Goal: Information Seeking & Learning: Learn about a topic

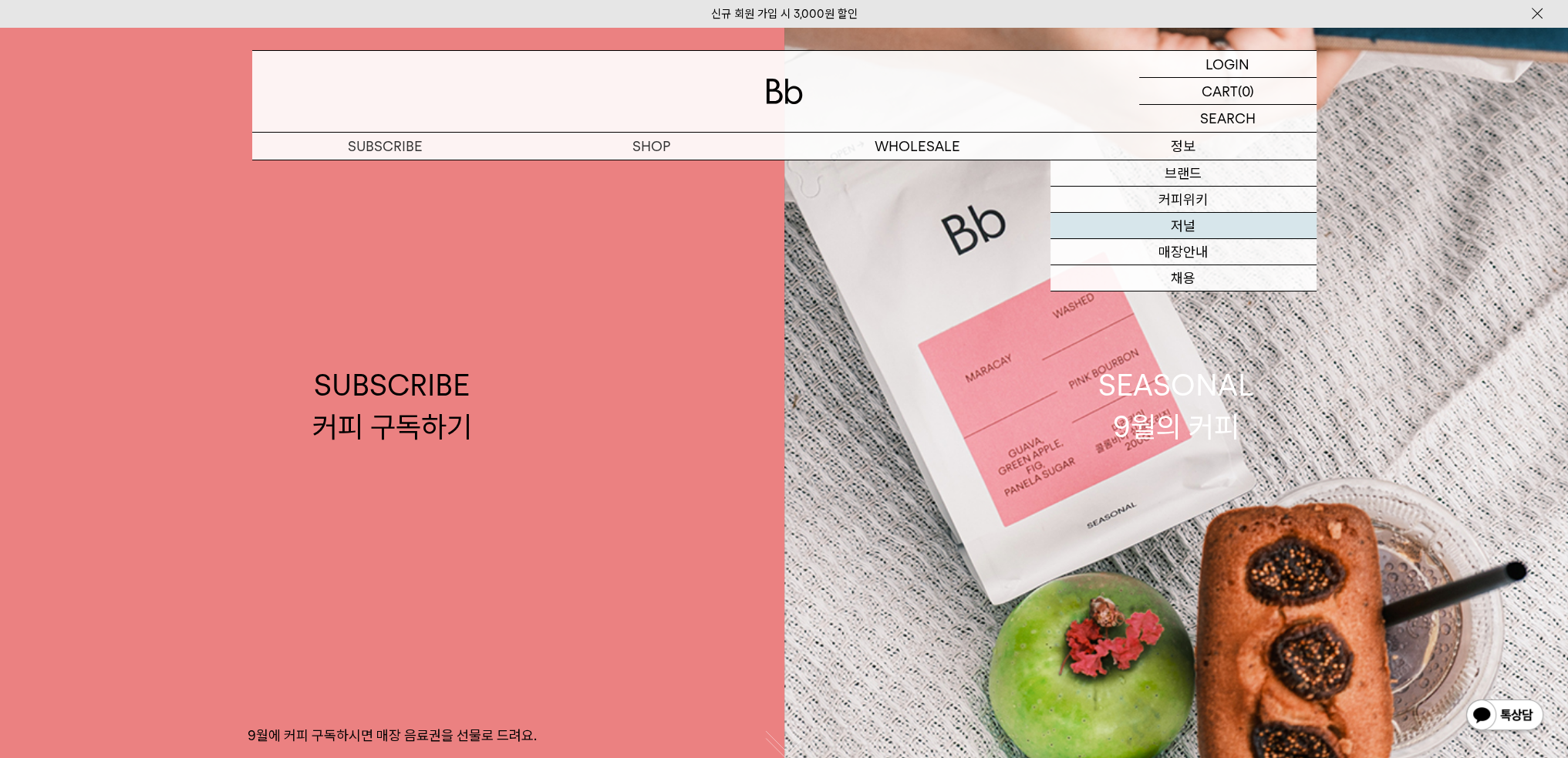
click at [1206, 238] on link "저널" at bounding box center [1183, 226] width 266 height 26
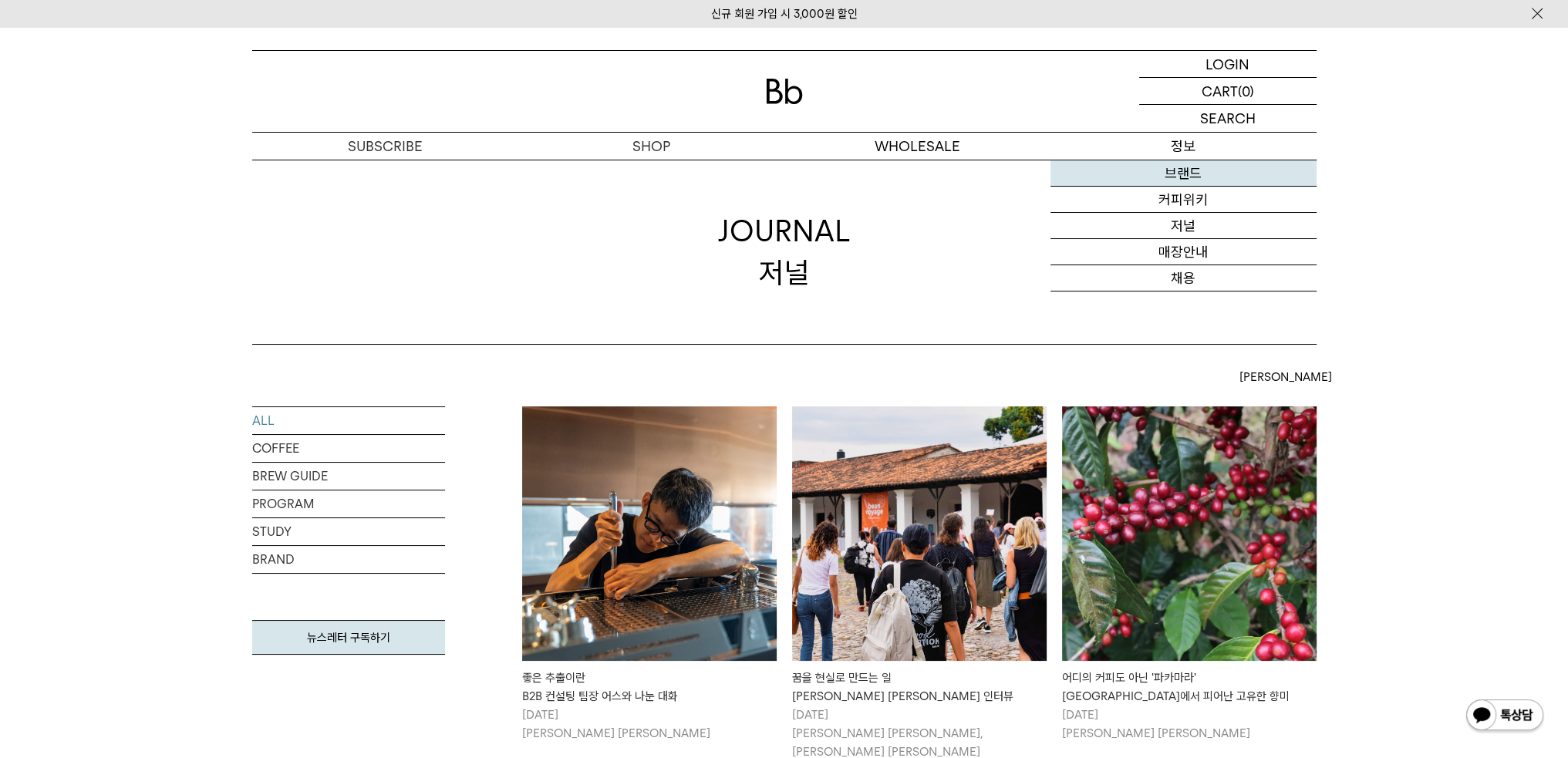
click at [1183, 160] on link "브랜드" at bounding box center [1183, 173] width 266 height 26
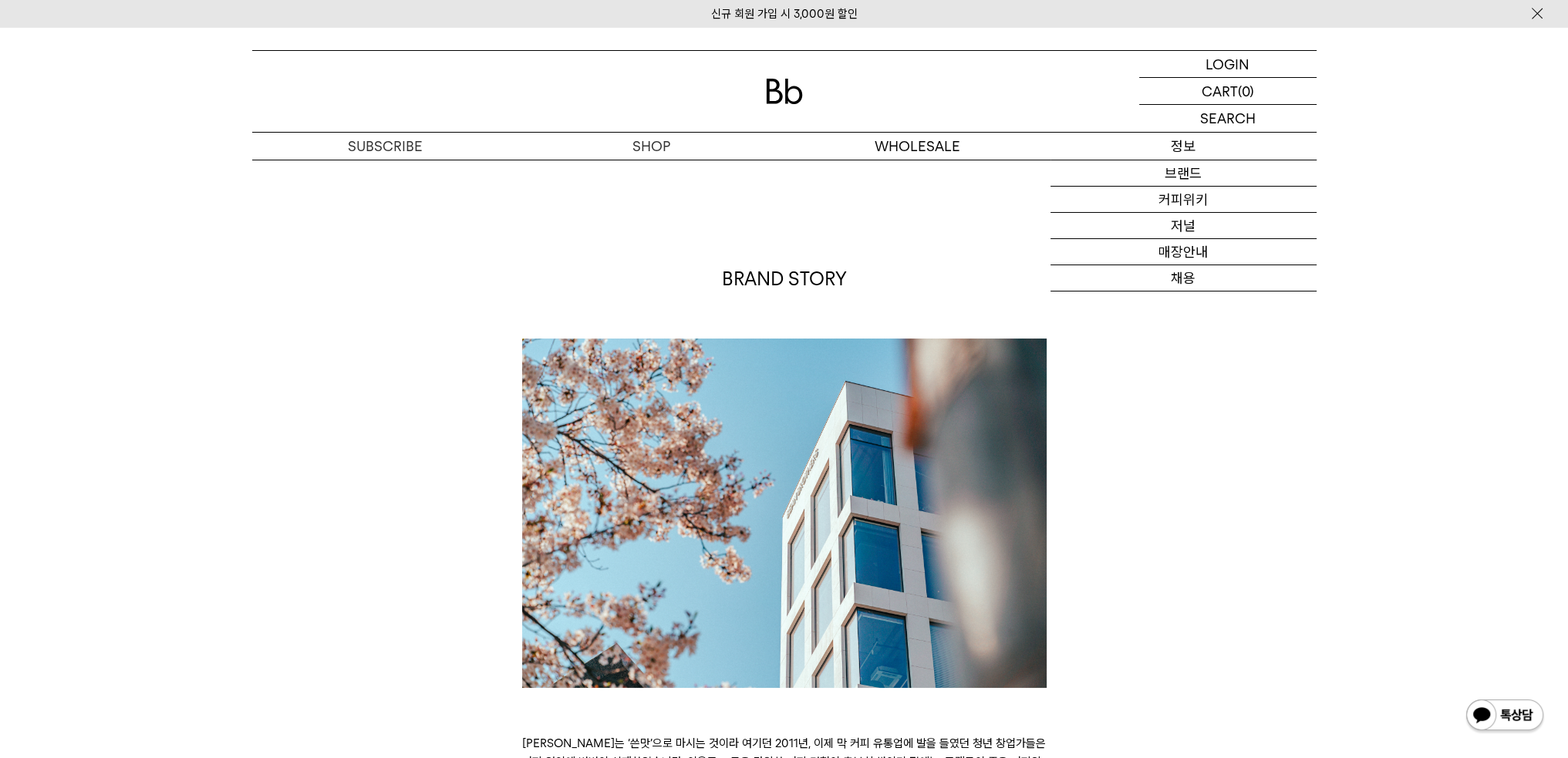
click at [1182, 146] on p "정보" at bounding box center [1183, 145] width 266 height 27
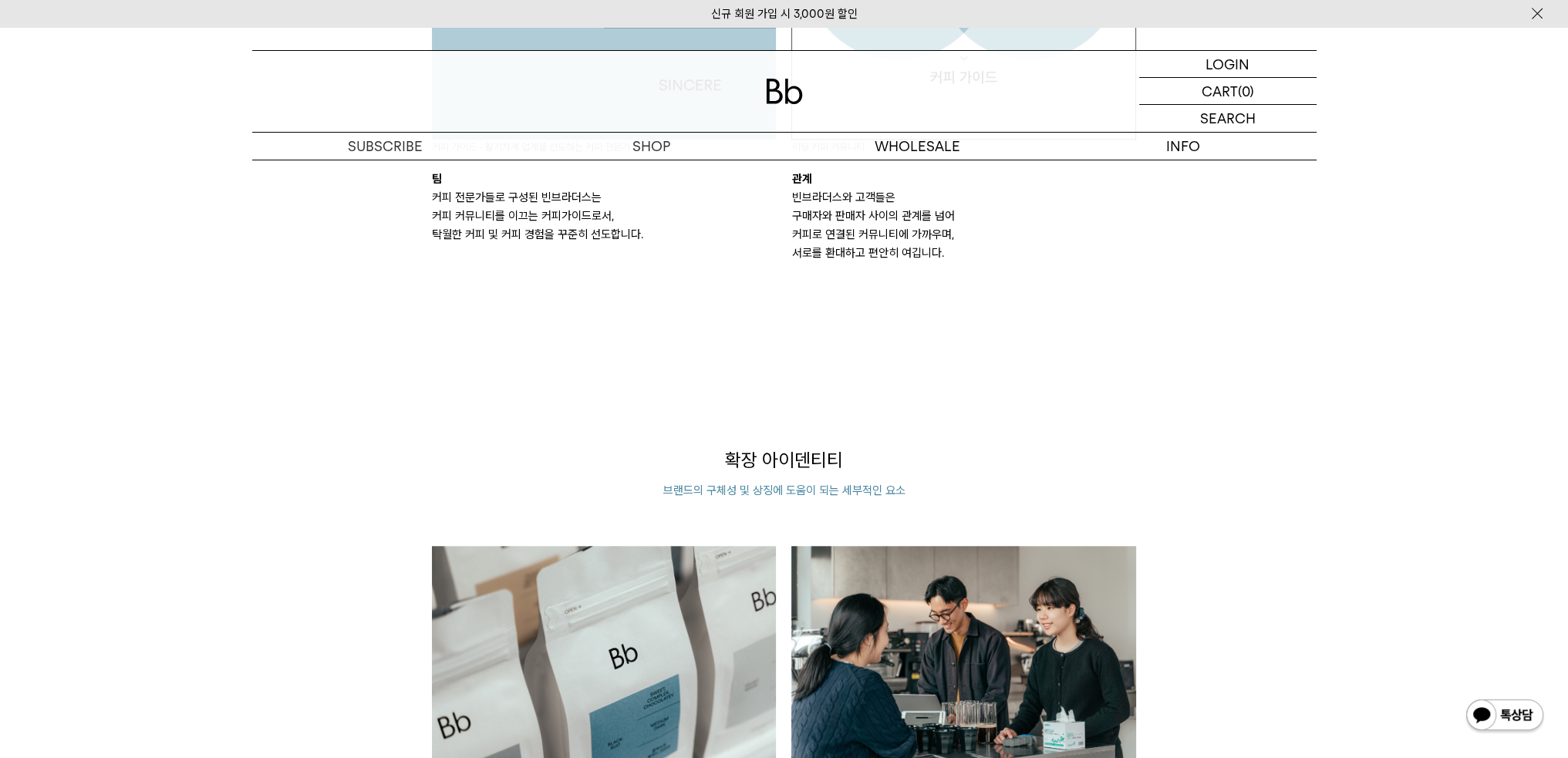
scroll to position [1775, 0]
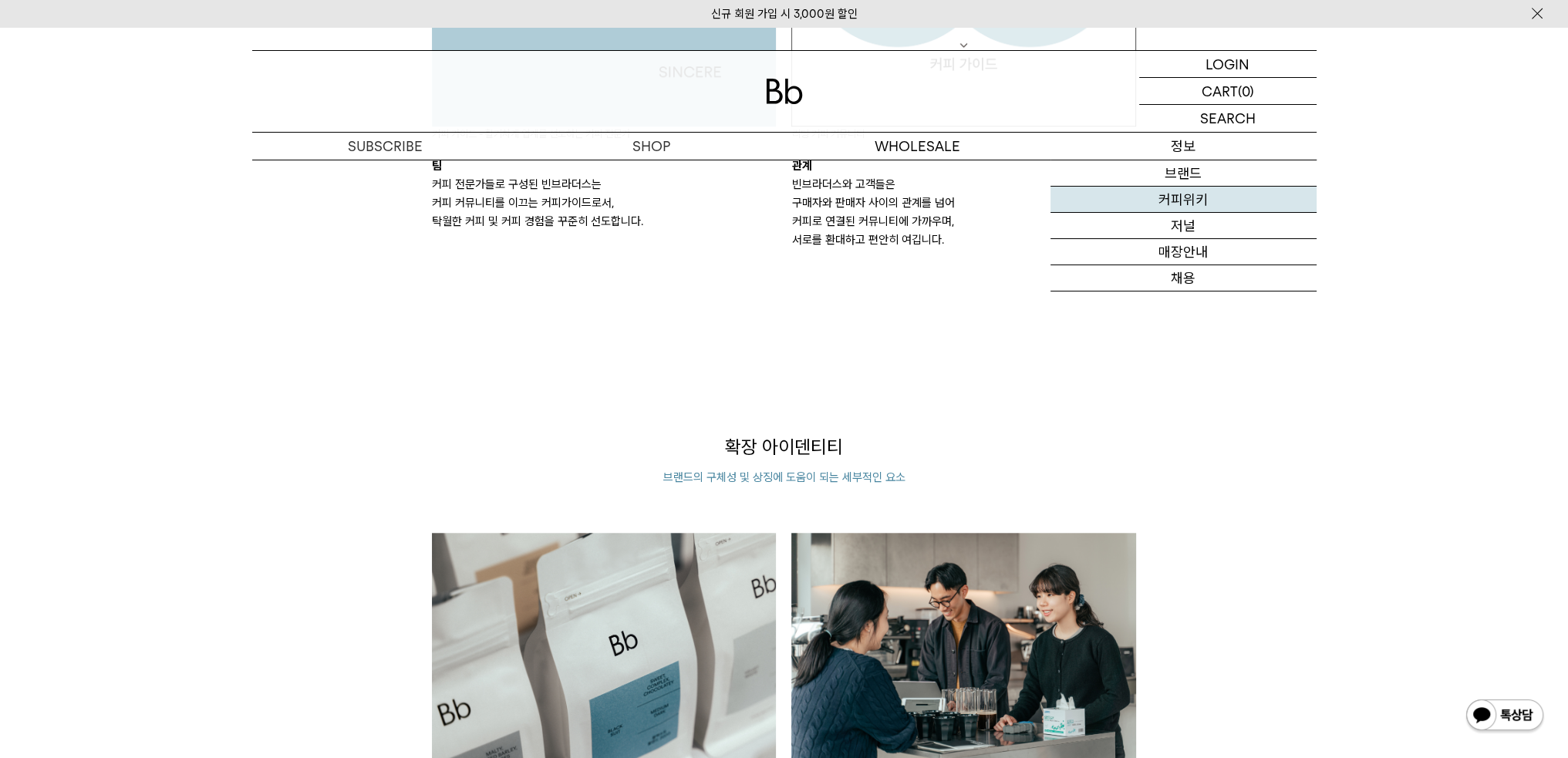
click at [1181, 197] on link "커피위키" at bounding box center [1183, 200] width 266 height 26
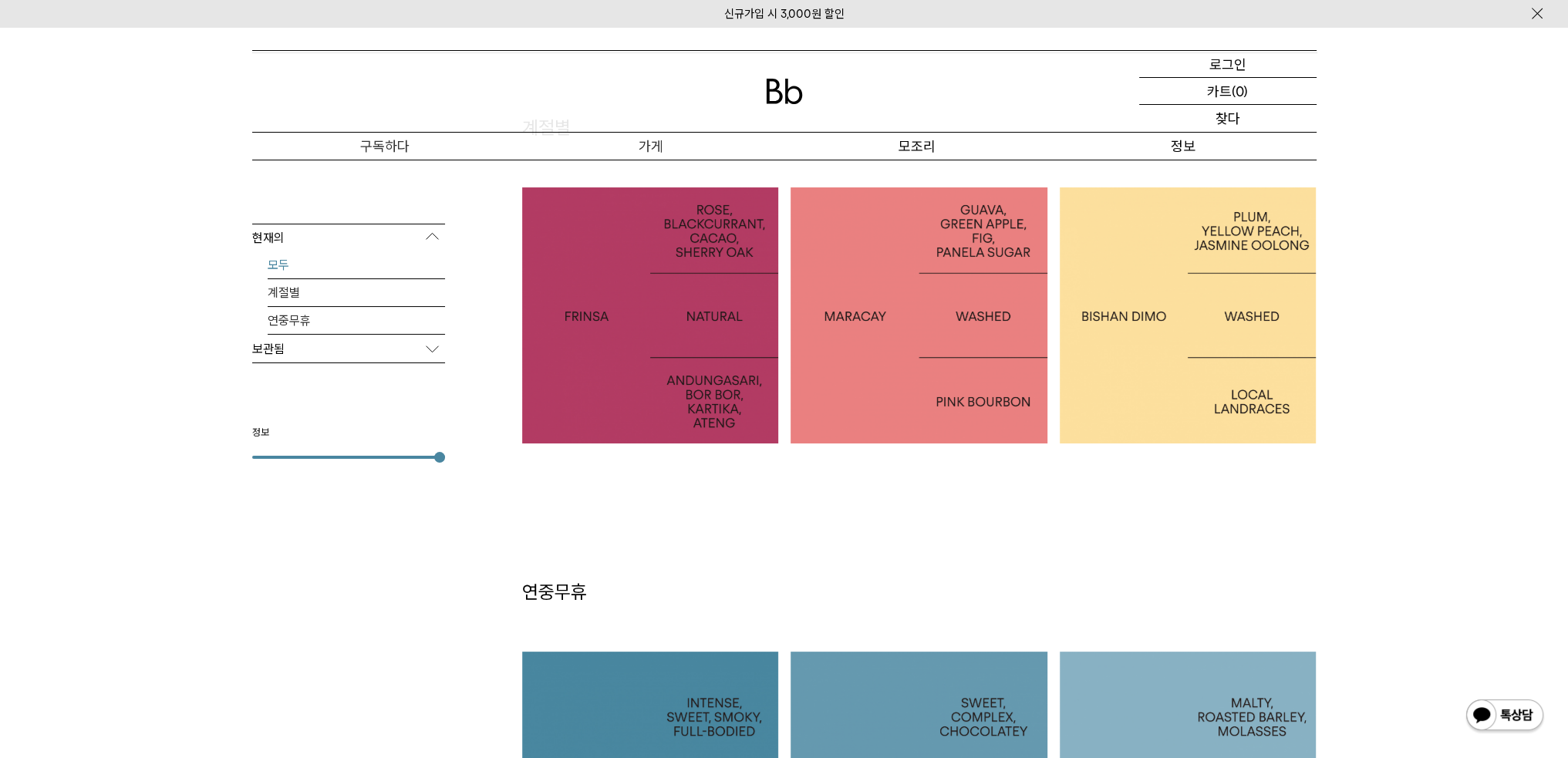
scroll to position [386, 0]
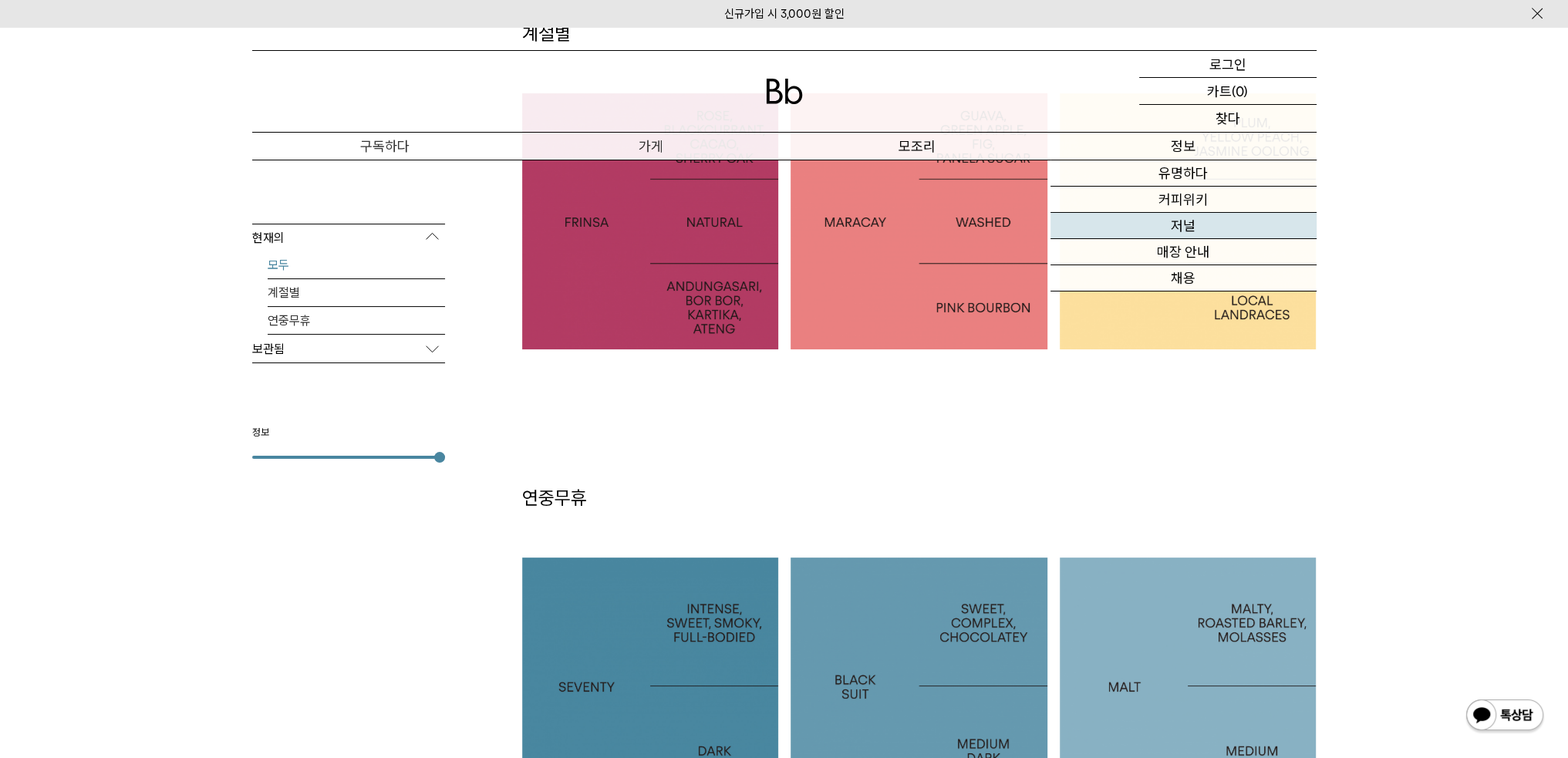
click at [1191, 222] on font "저널" at bounding box center [1182, 226] width 25 height 16
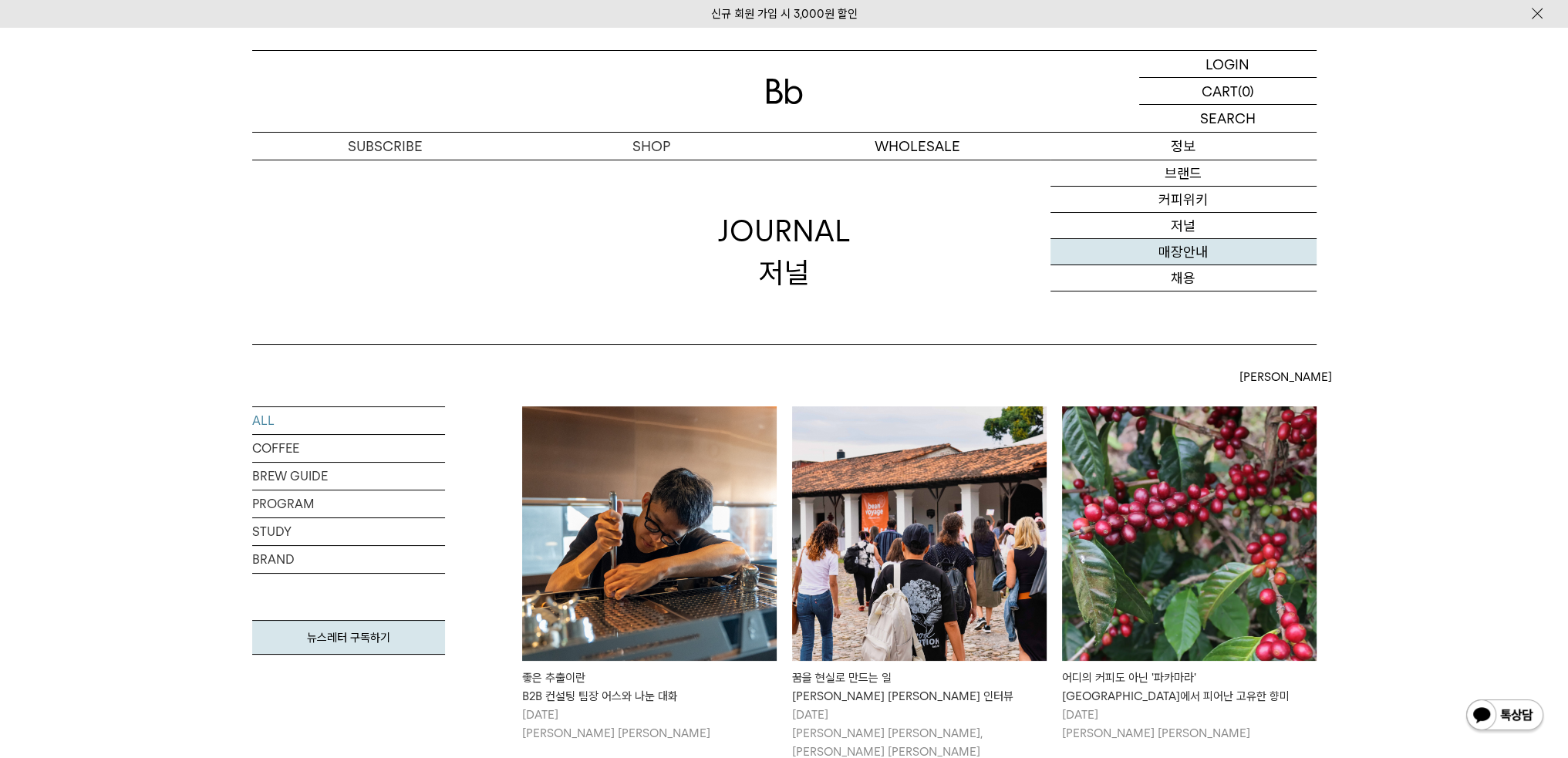
click at [1194, 263] on link "매장안내" at bounding box center [1183, 252] width 266 height 26
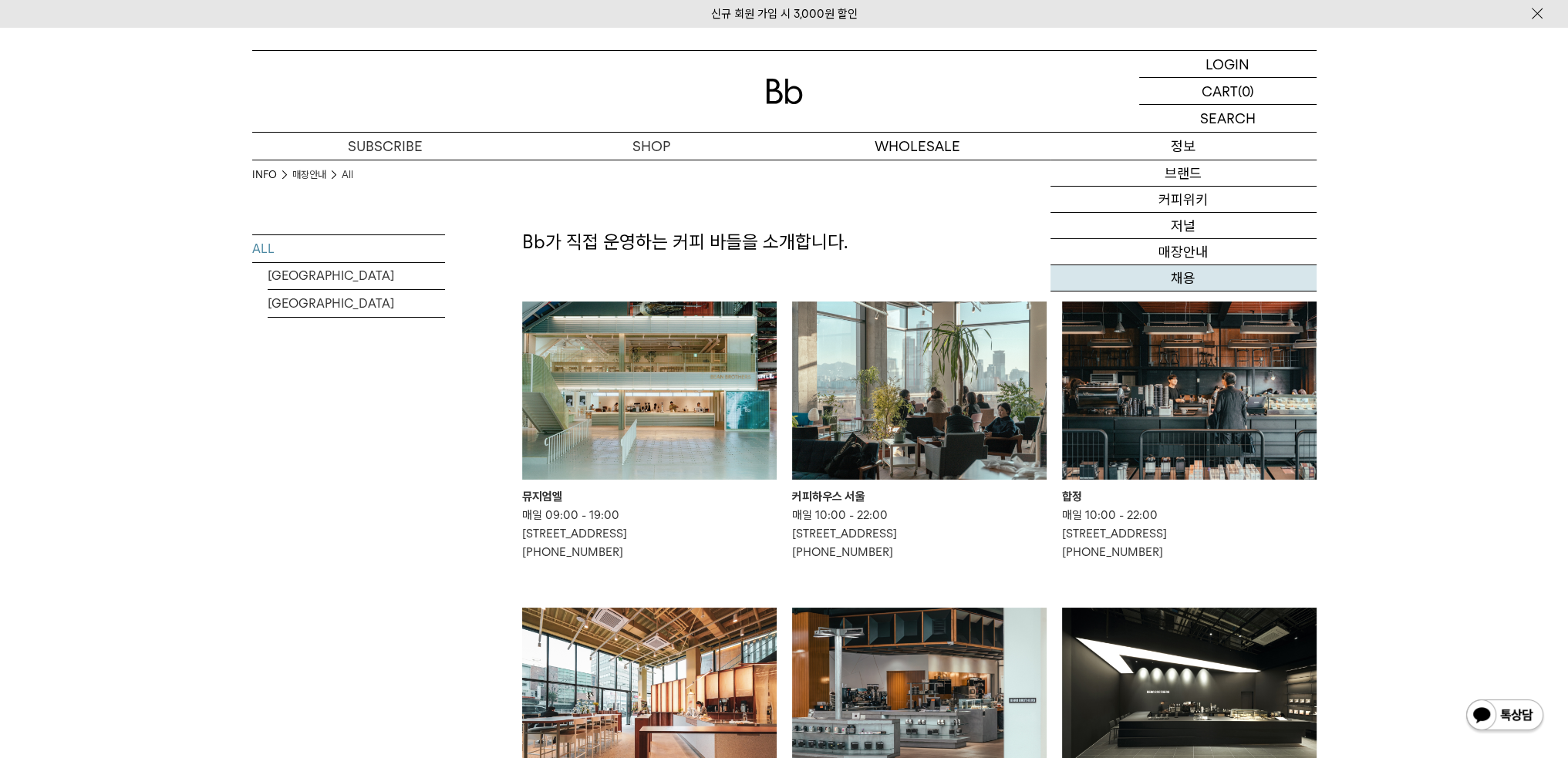
click at [1174, 282] on link "채용" at bounding box center [1183, 279] width 266 height 26
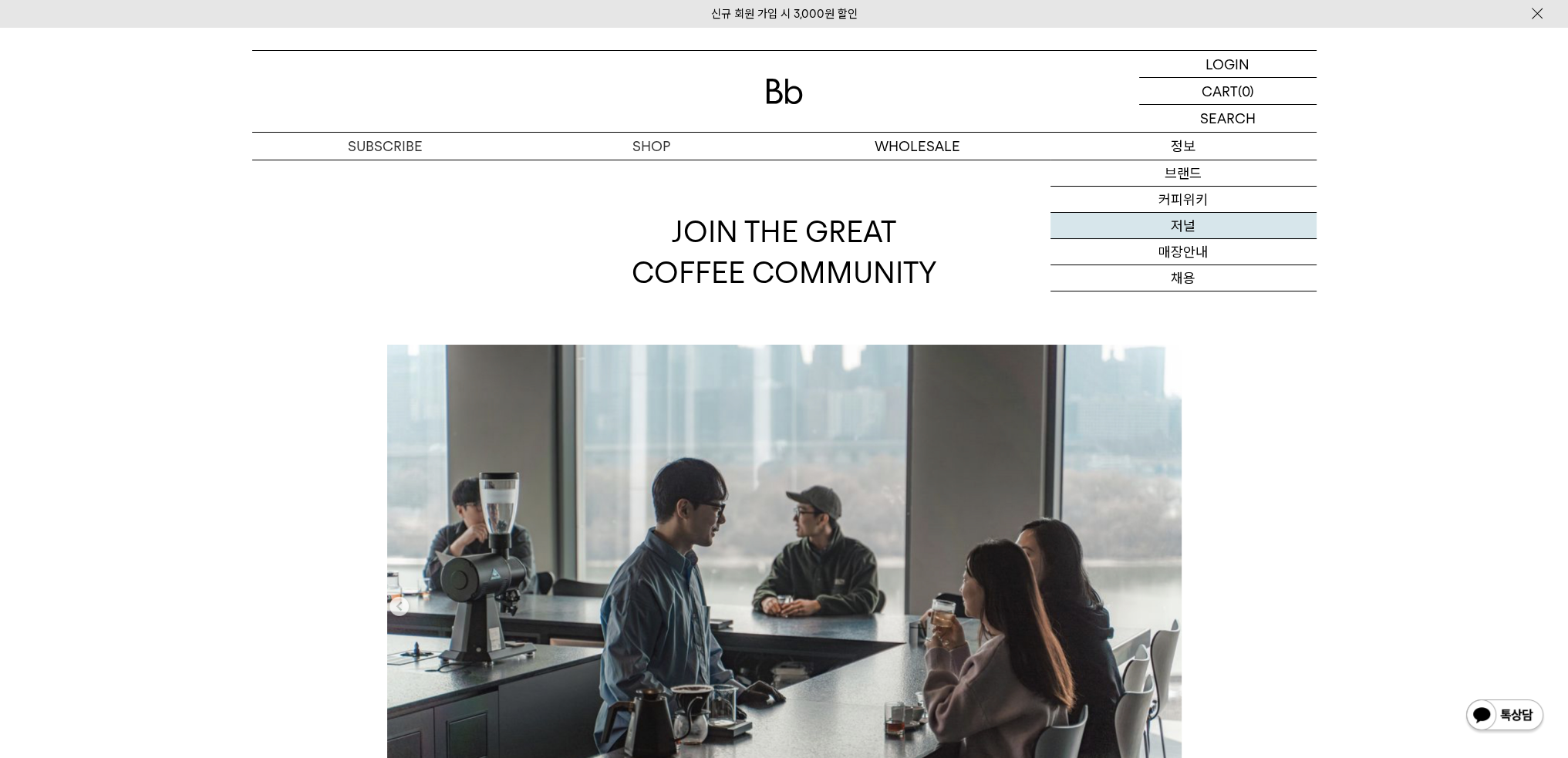
click at [1176, 218] on link "저널" at bounding box center [1183, 226] width 266 height 26
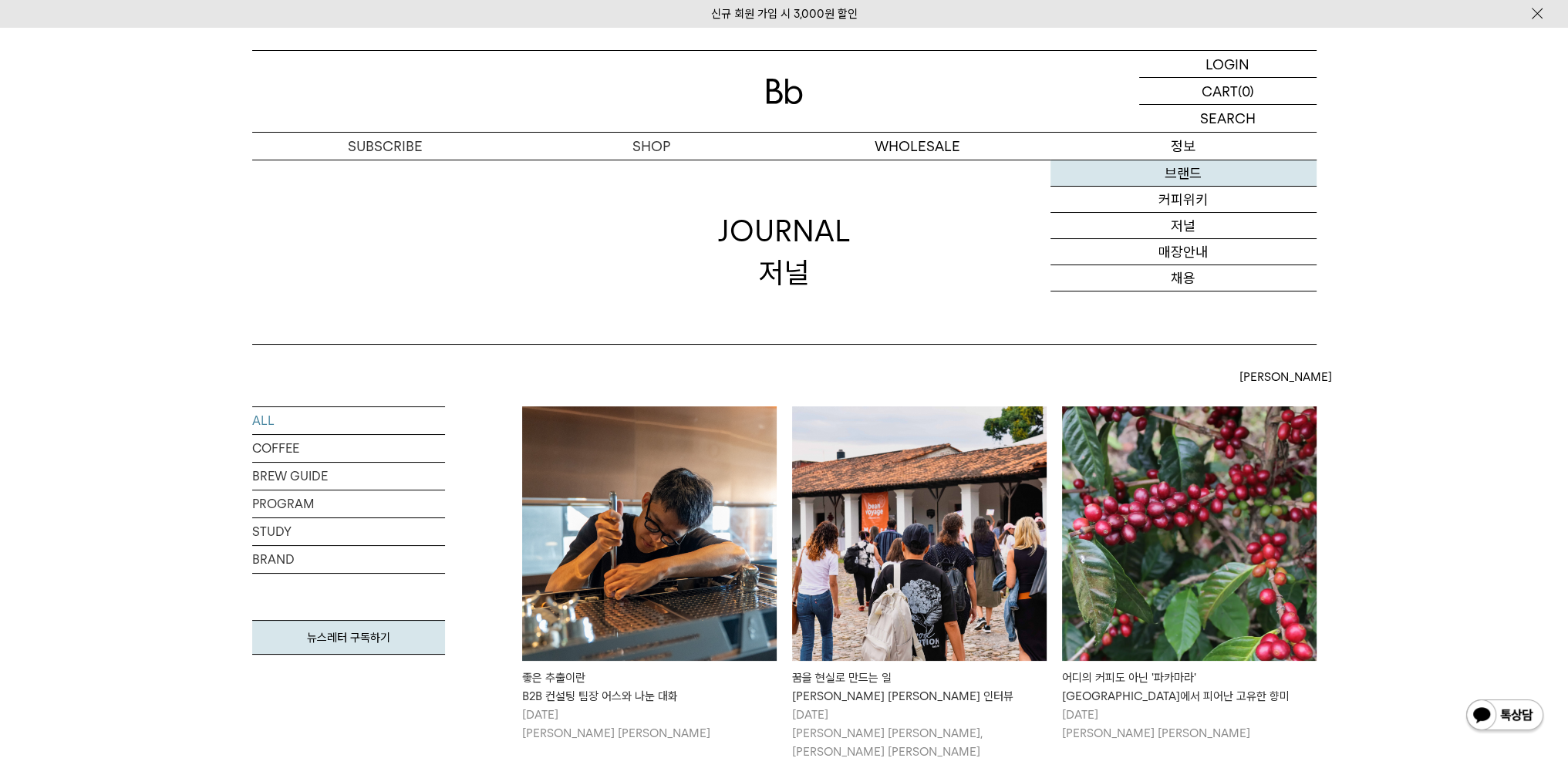
click at [1181, 180] on link "브랜드" at bounding box center [1183, 173] width 266 height 26
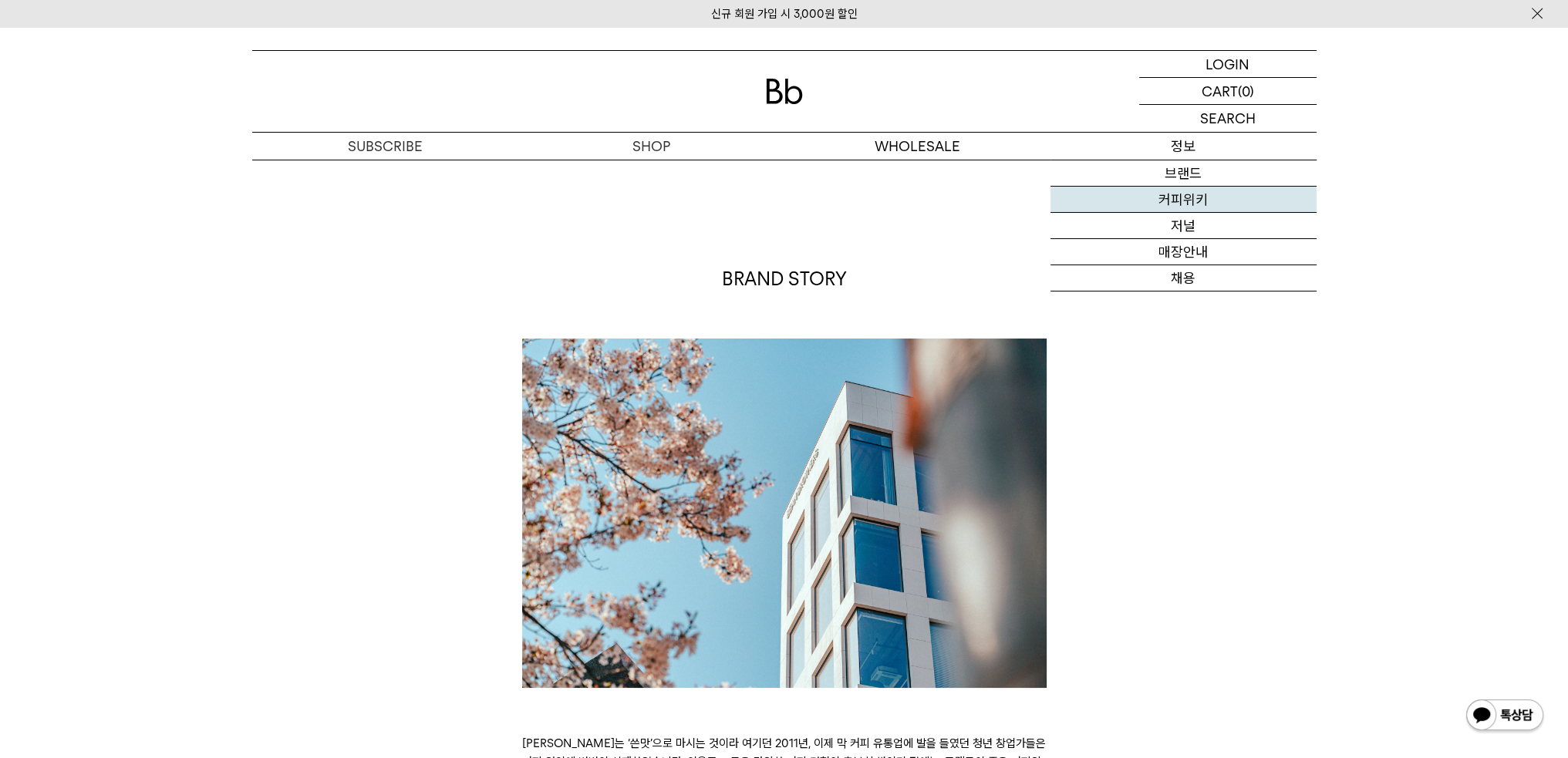
click at [1178, 196] on link "커피위키" at bounding box center [1183, 200] width 266 height 26
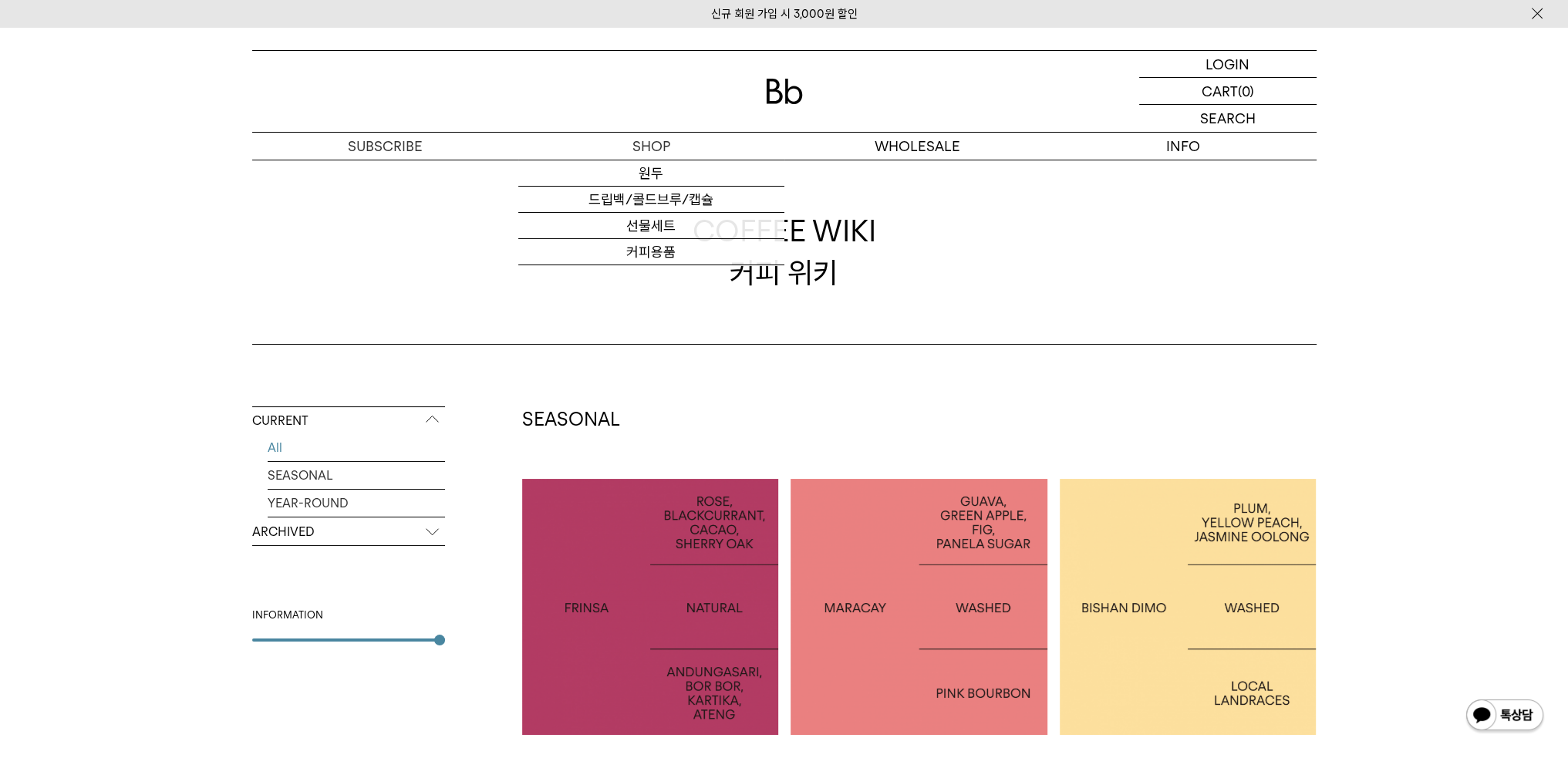
click at [301, 529] on p "ARCHIVED" at bounding box center [349, 532] width 193 height 28
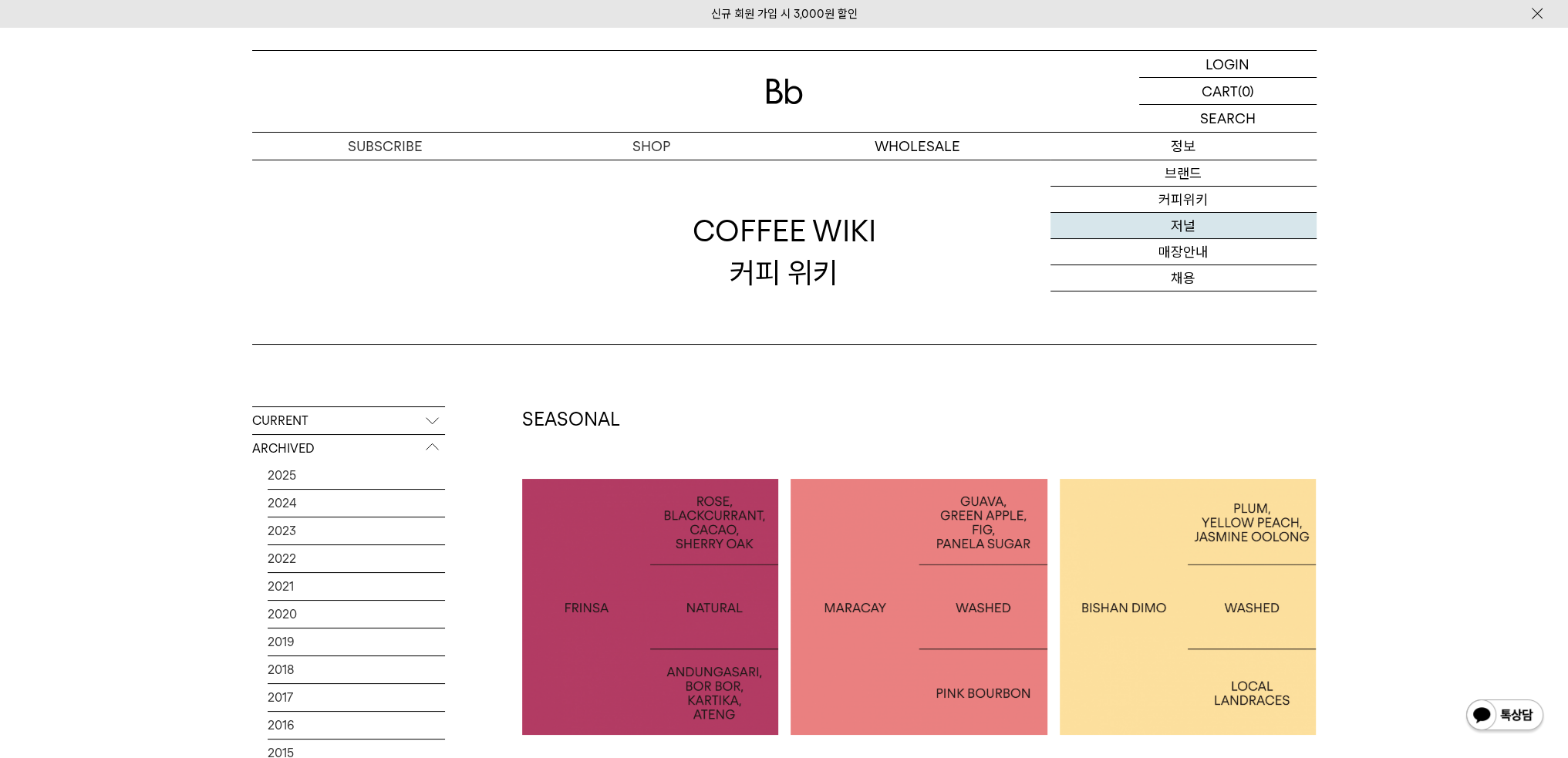
click at [1178, 219] on link "저널" at bounding box center [1183, 226] width 266 height 26
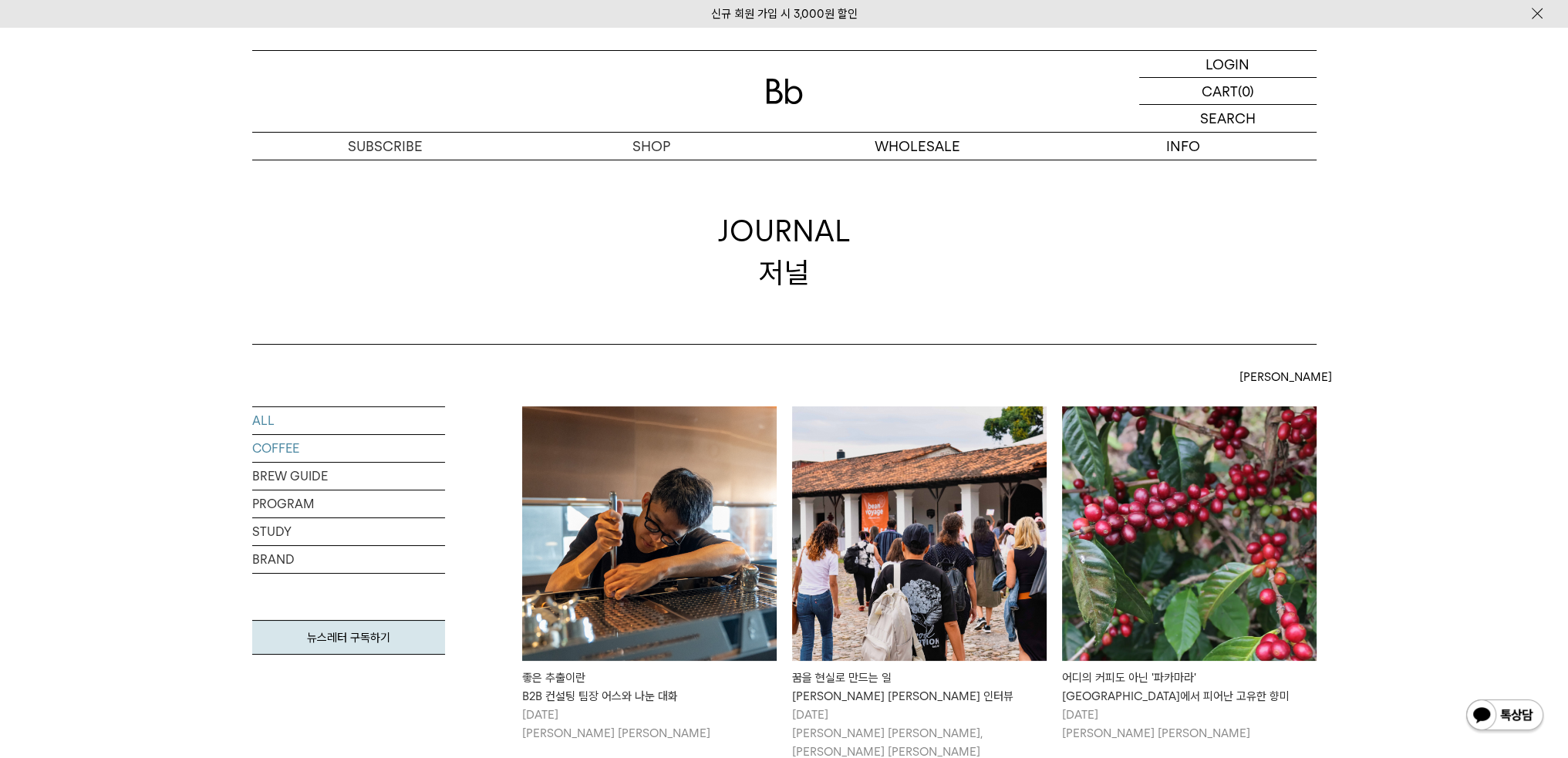
click at [267, 453] on link "COFFEE" at bounding box center [349, 448] width 193 height 27
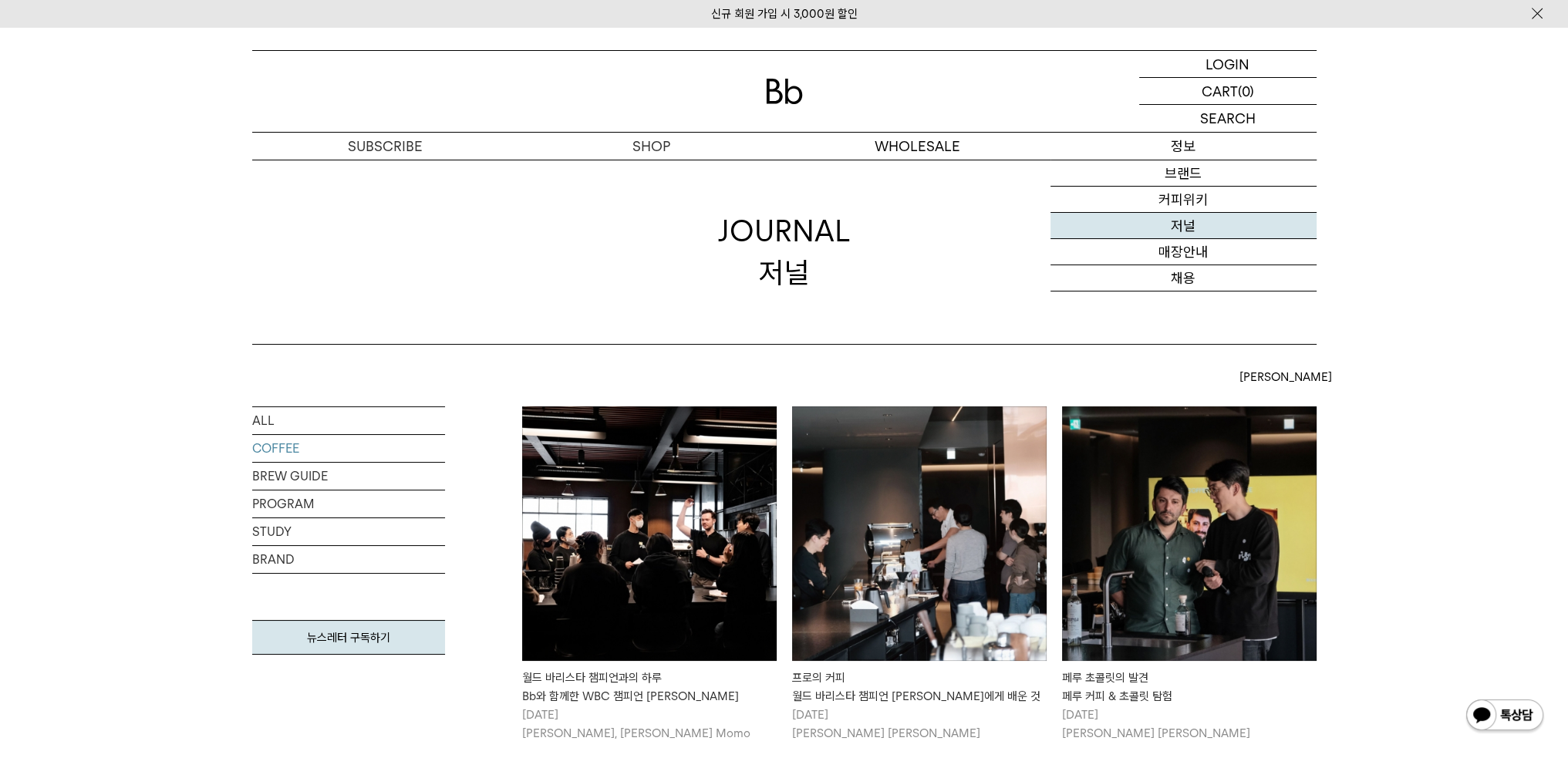
click at [1184, 224] on link "저널" at bounding box center [1183, 226] width 266 height 26
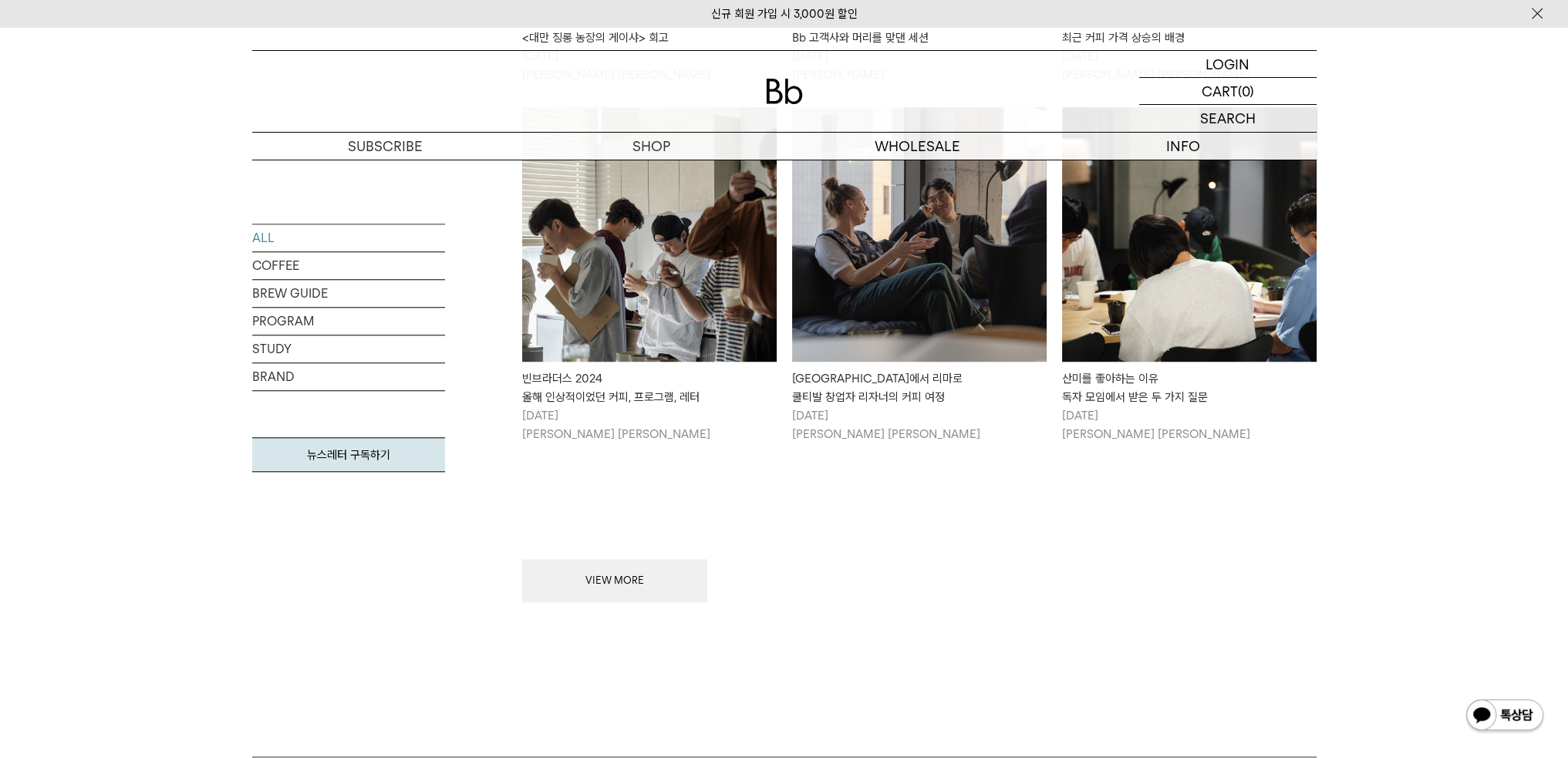
scroll to position [2048, 0]
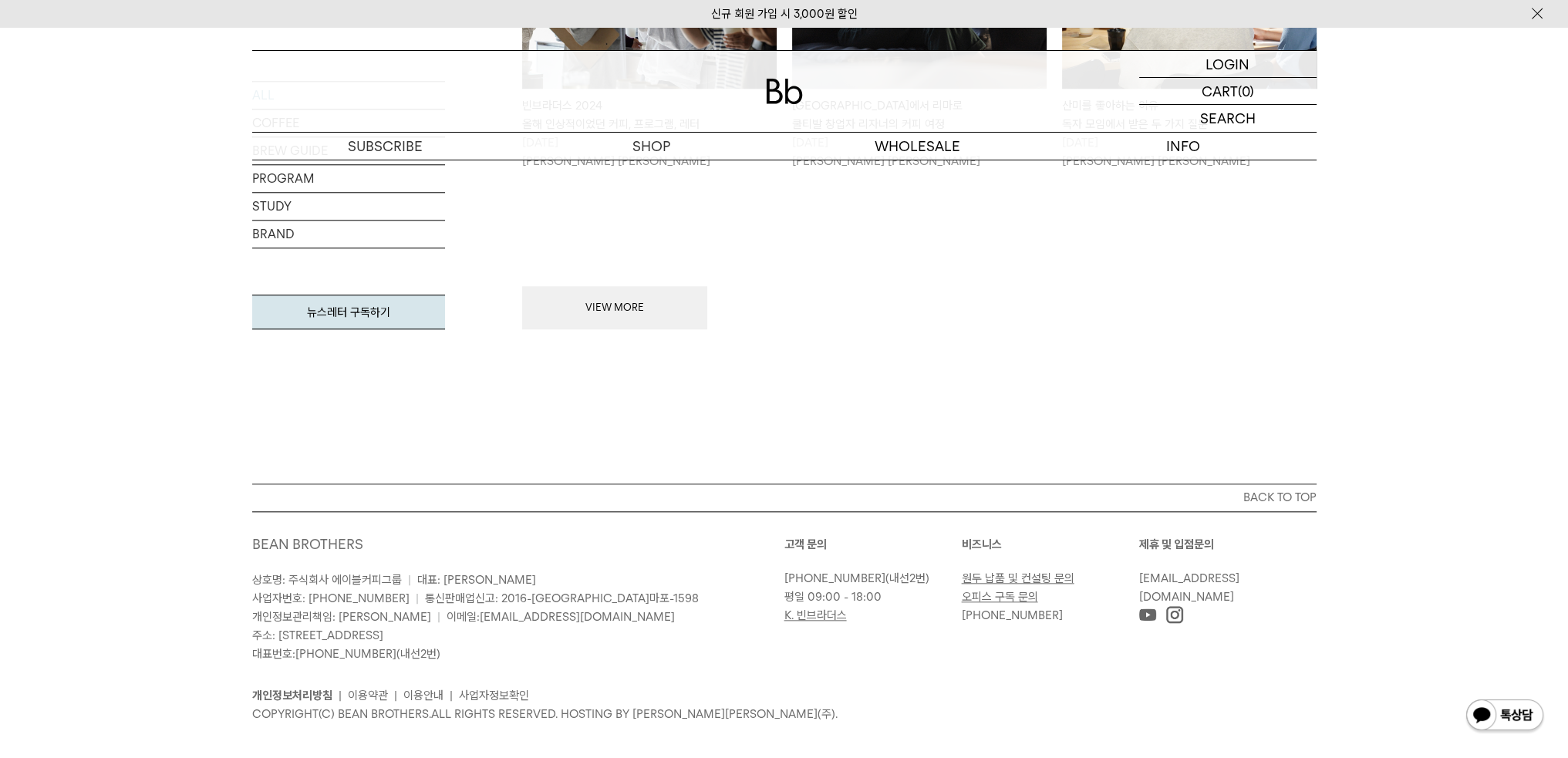
click at [637, 288] on button "VIEW MORE" at bounding box center [614, 307] width 185 height 43
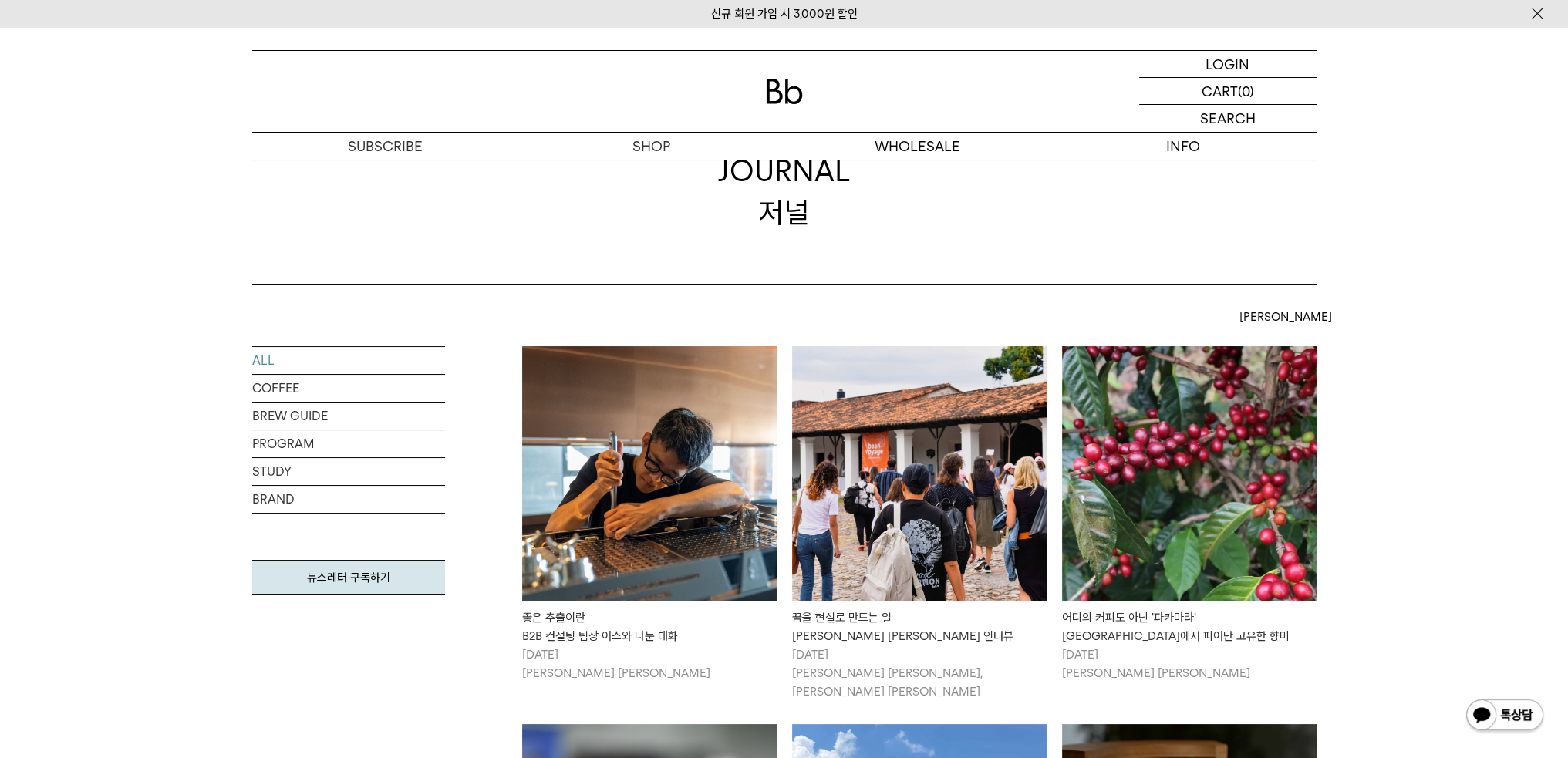
scroll to position [0, 0]
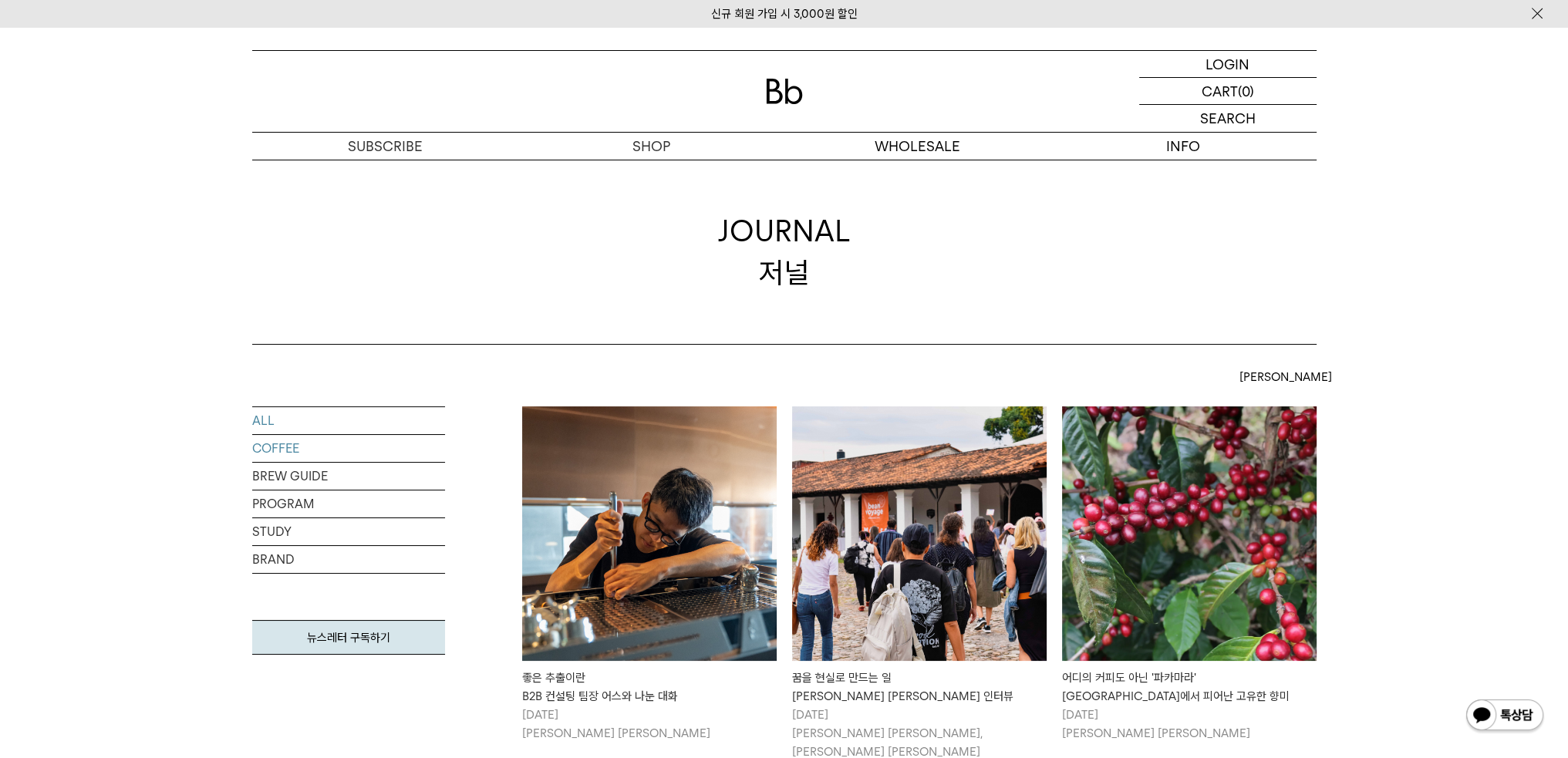
click at [319, 446] on link "COFFEE" at bounding box center [349, 448] width 193 height 27
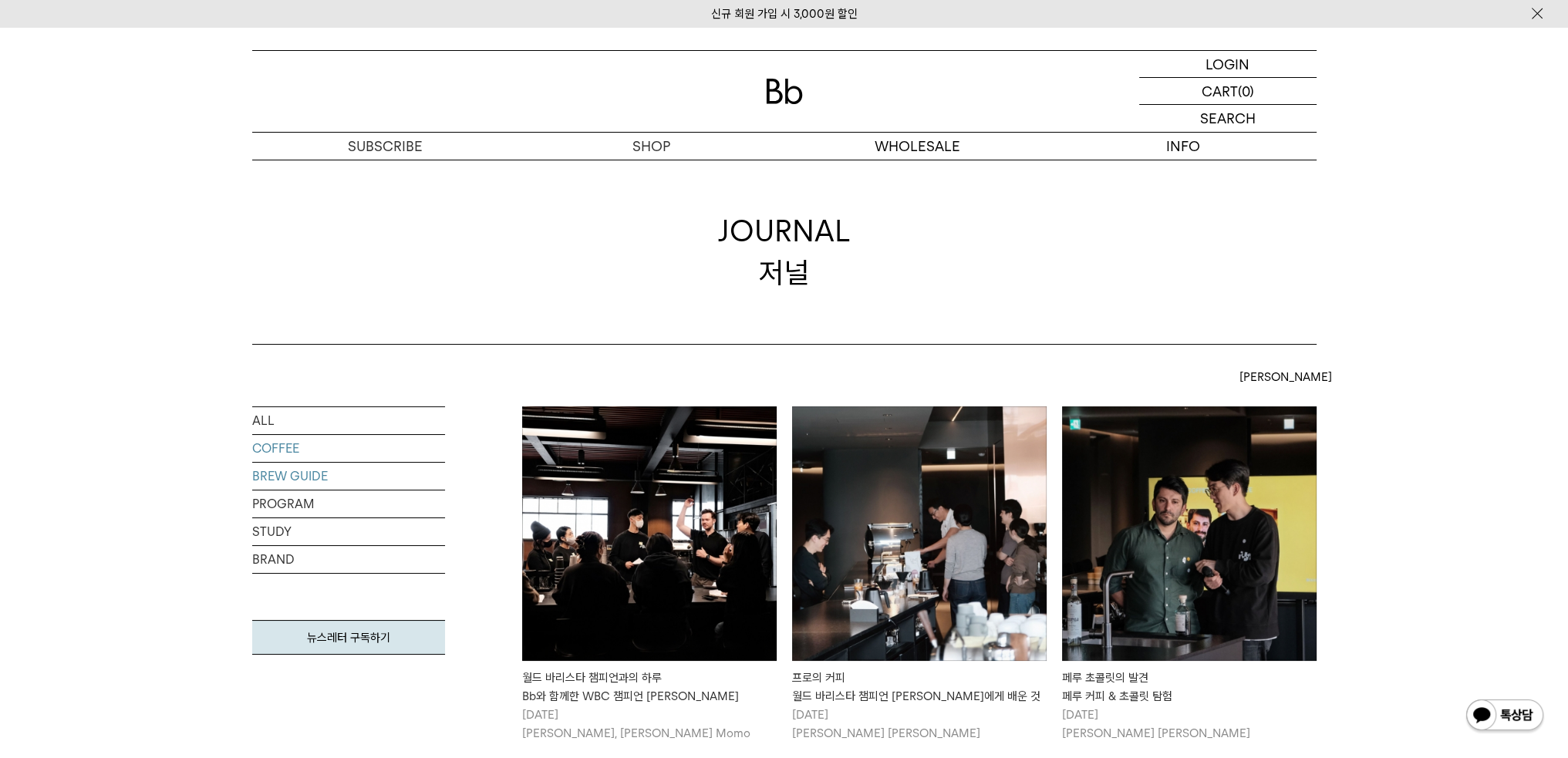
click at [312, 476] on link "BREW GUIDE" at bounding box center [349, 475] width 193 height 27
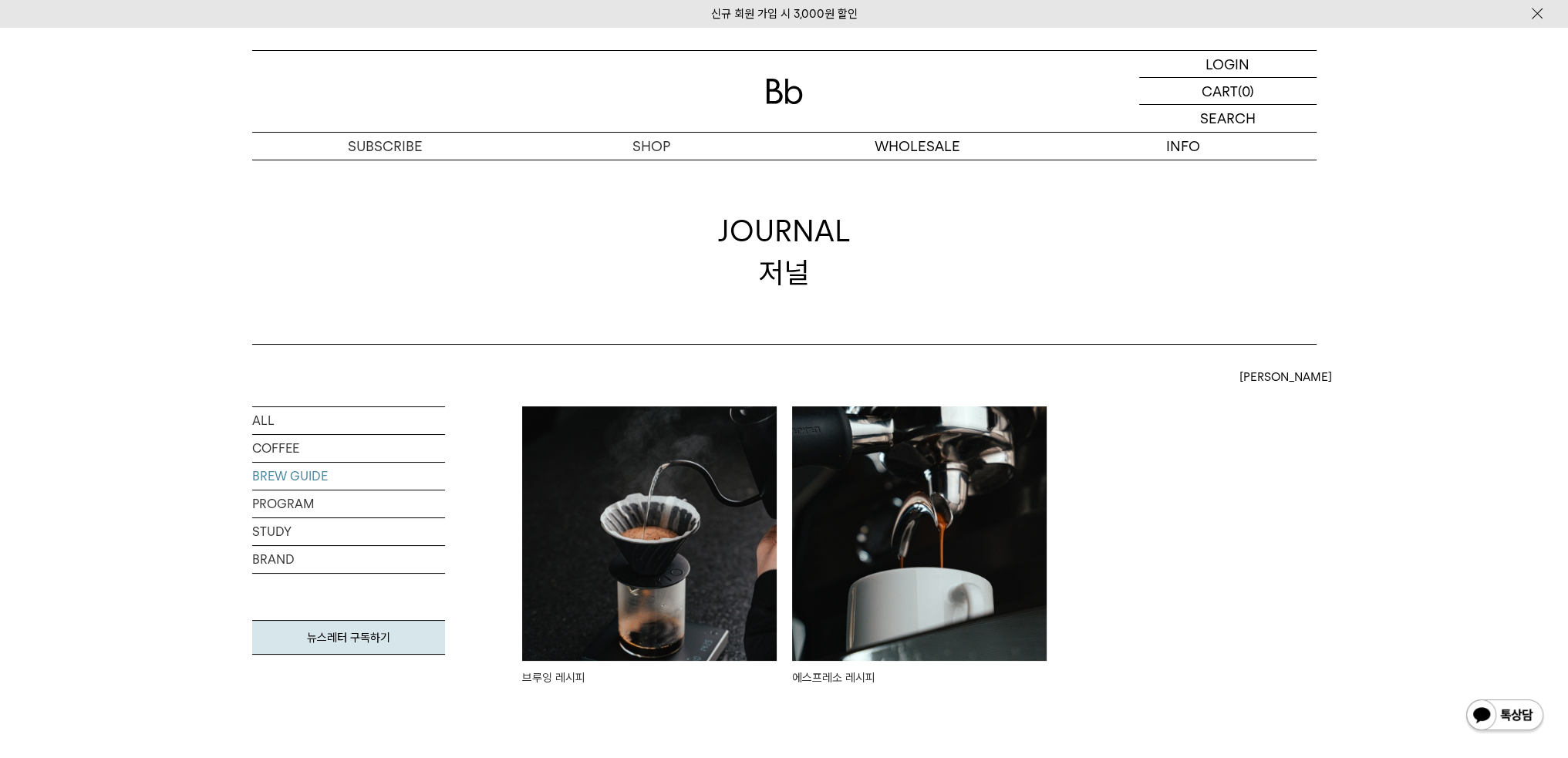
drag, startPoint x: 1410, startPoint y: 204, endPoint x: 1268, endPoint y: 193, distance: 142.4
click at [1403, 205] on div "JOURNAL 저널" at bounding box center [784, 253] width 1568 height 185
click at [368, 509] on link "PROGRAM" at bounding box center [349, 503] width 193 height 27
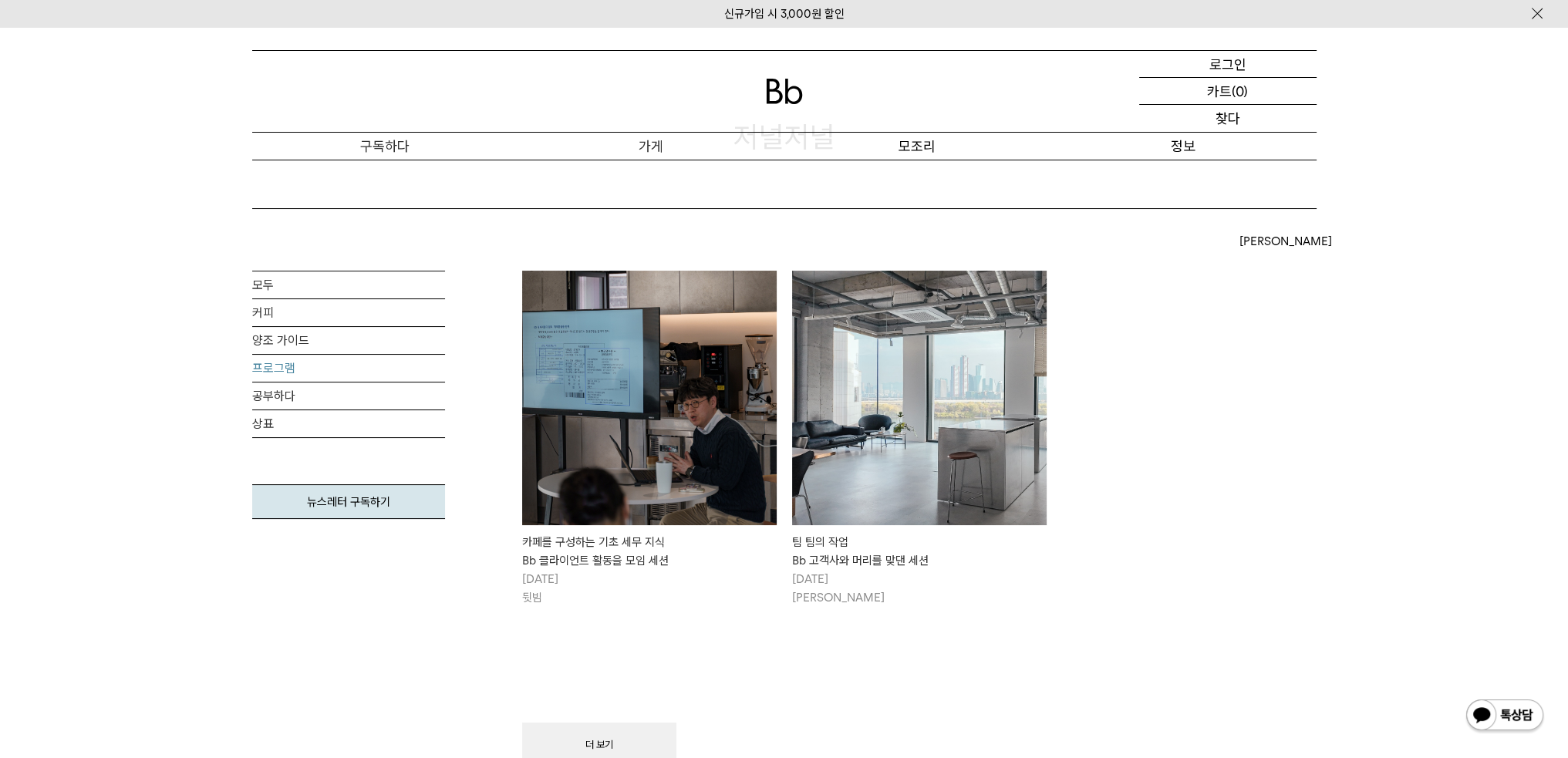
scroll to position [154, 0]
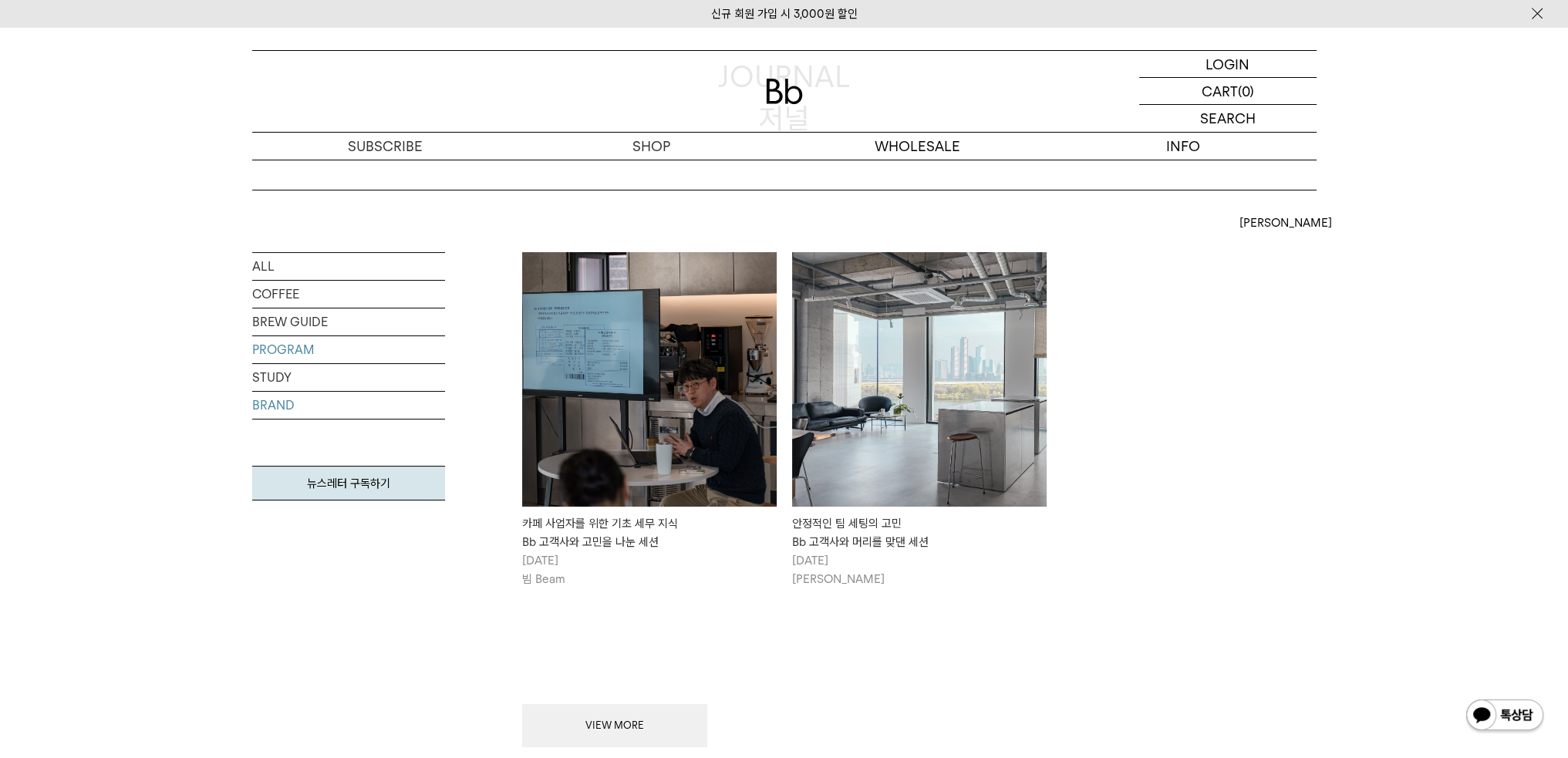
click at [276, 409] on link "BRAND" at bounding box center [349, 405] width 193 height 27
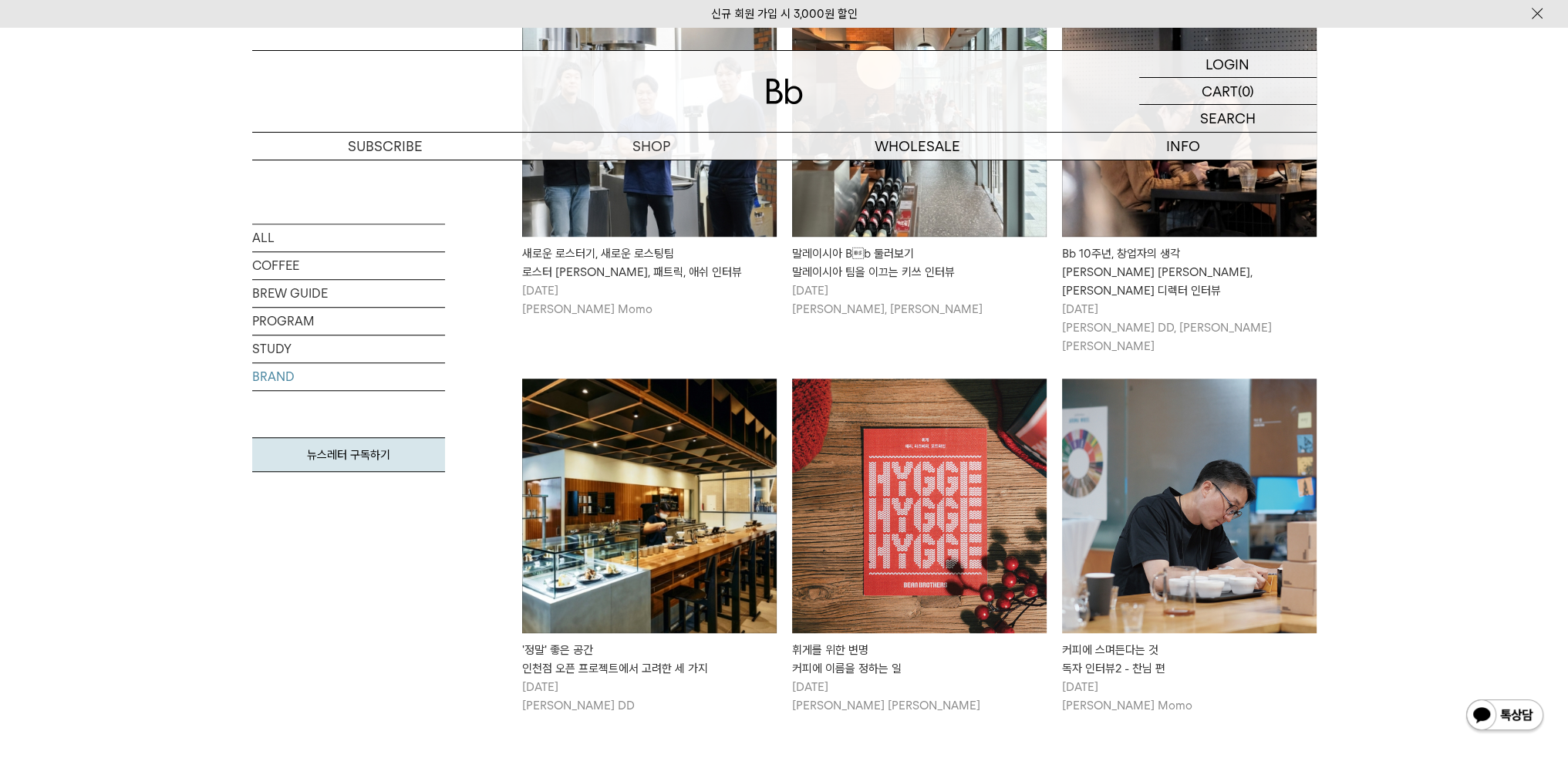
scroll to position [1489, 0]
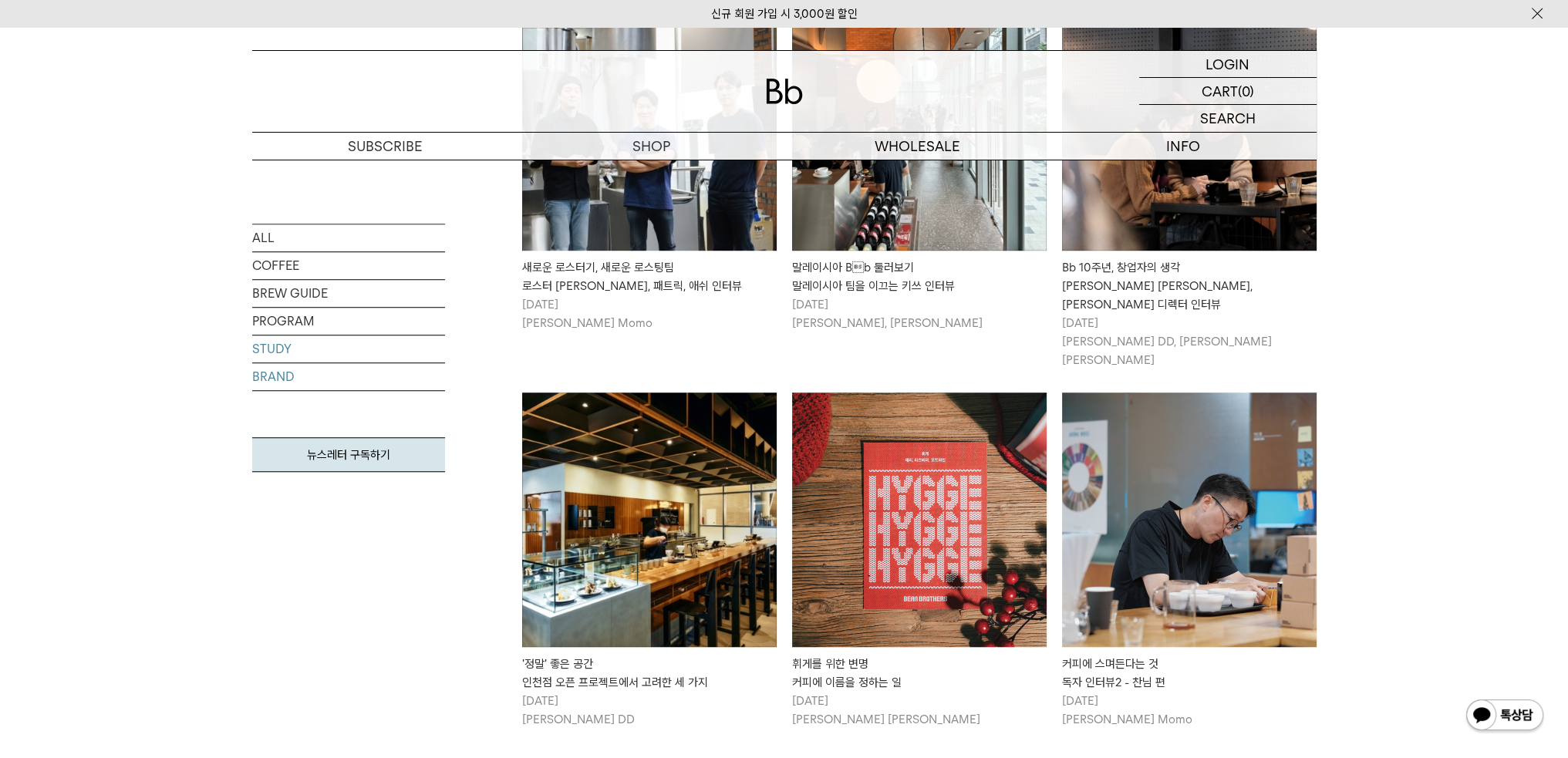
click at [307, 350] on link "STUDY" at bounding box center [349, 348] width 193 height 27
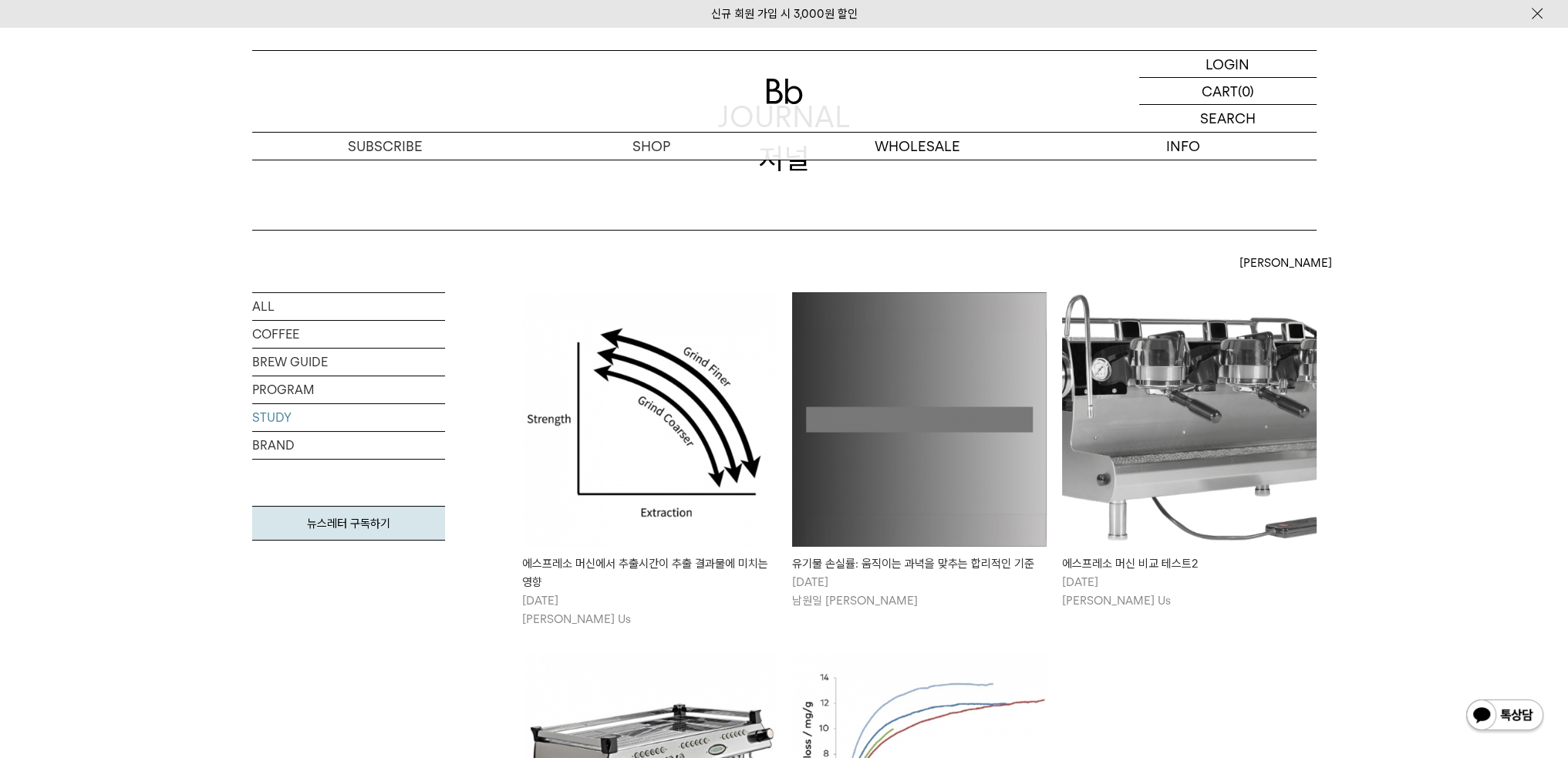
scroll to position [78, 0]
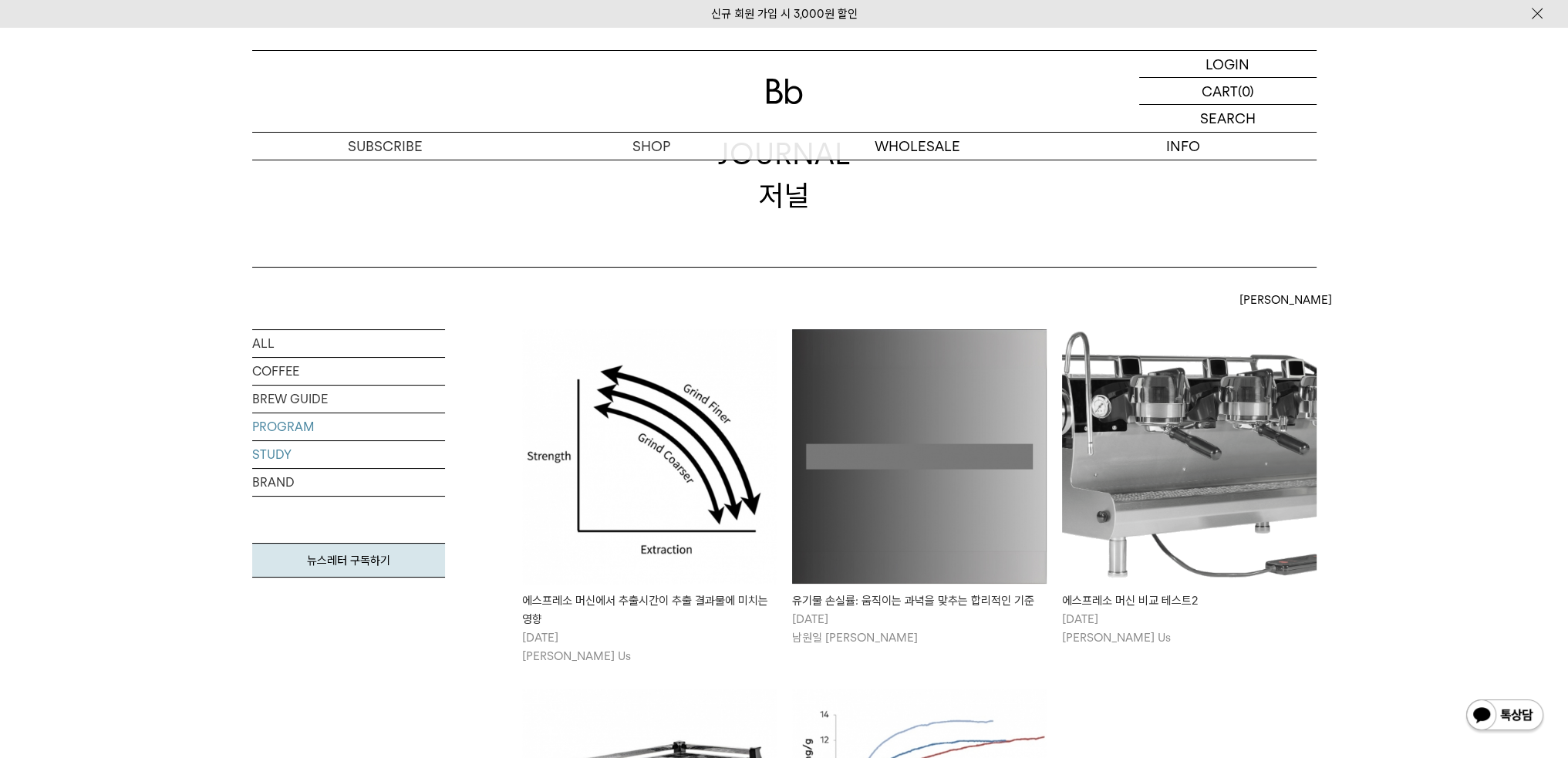
click at [316, 426] on link "PROGRAM" at bounding box center [349, 427] width 193 height 27
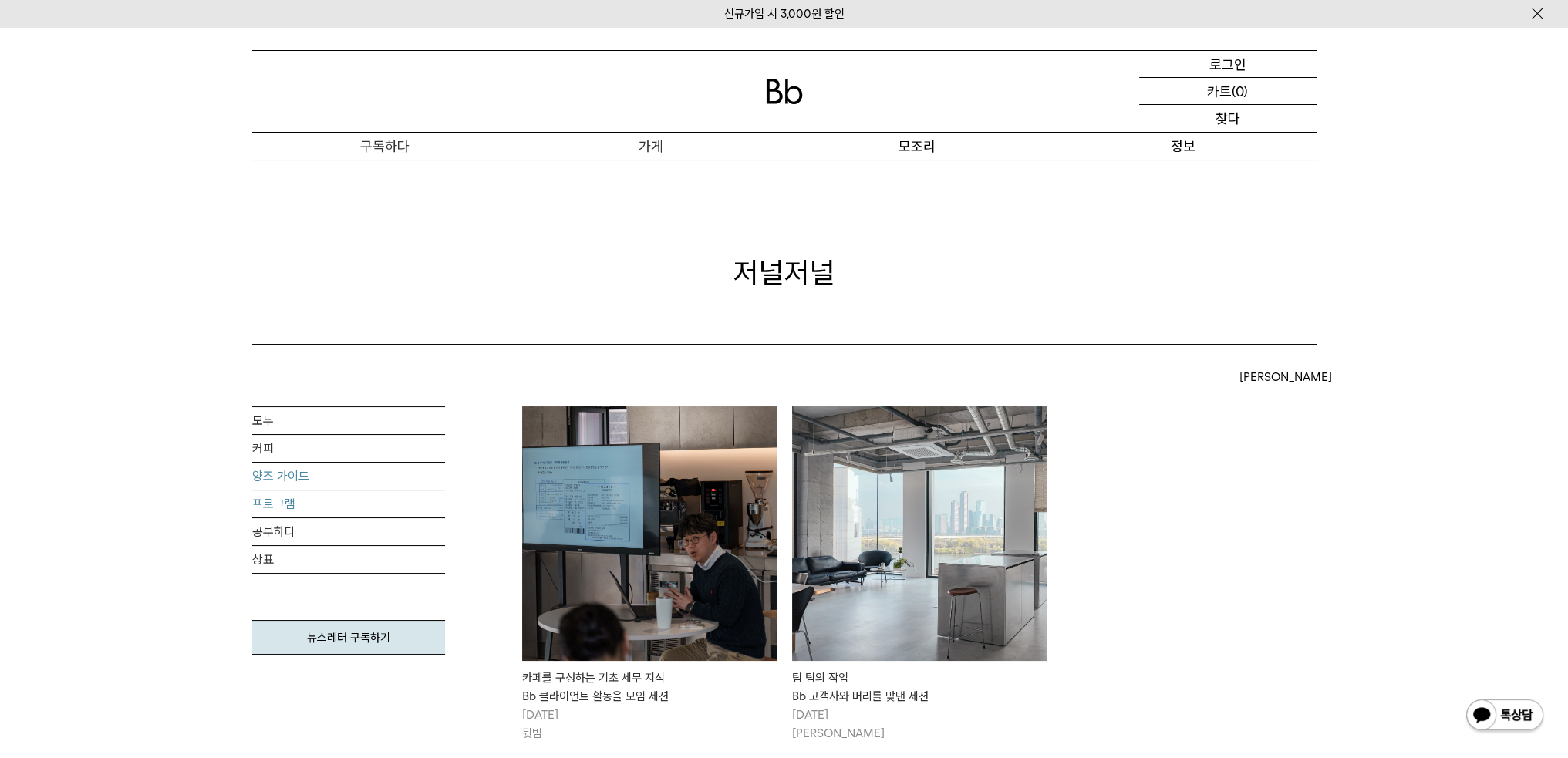
click at [304, 477] on font "양조 가이드" at bounding box center [280, 476] width 57 height 15
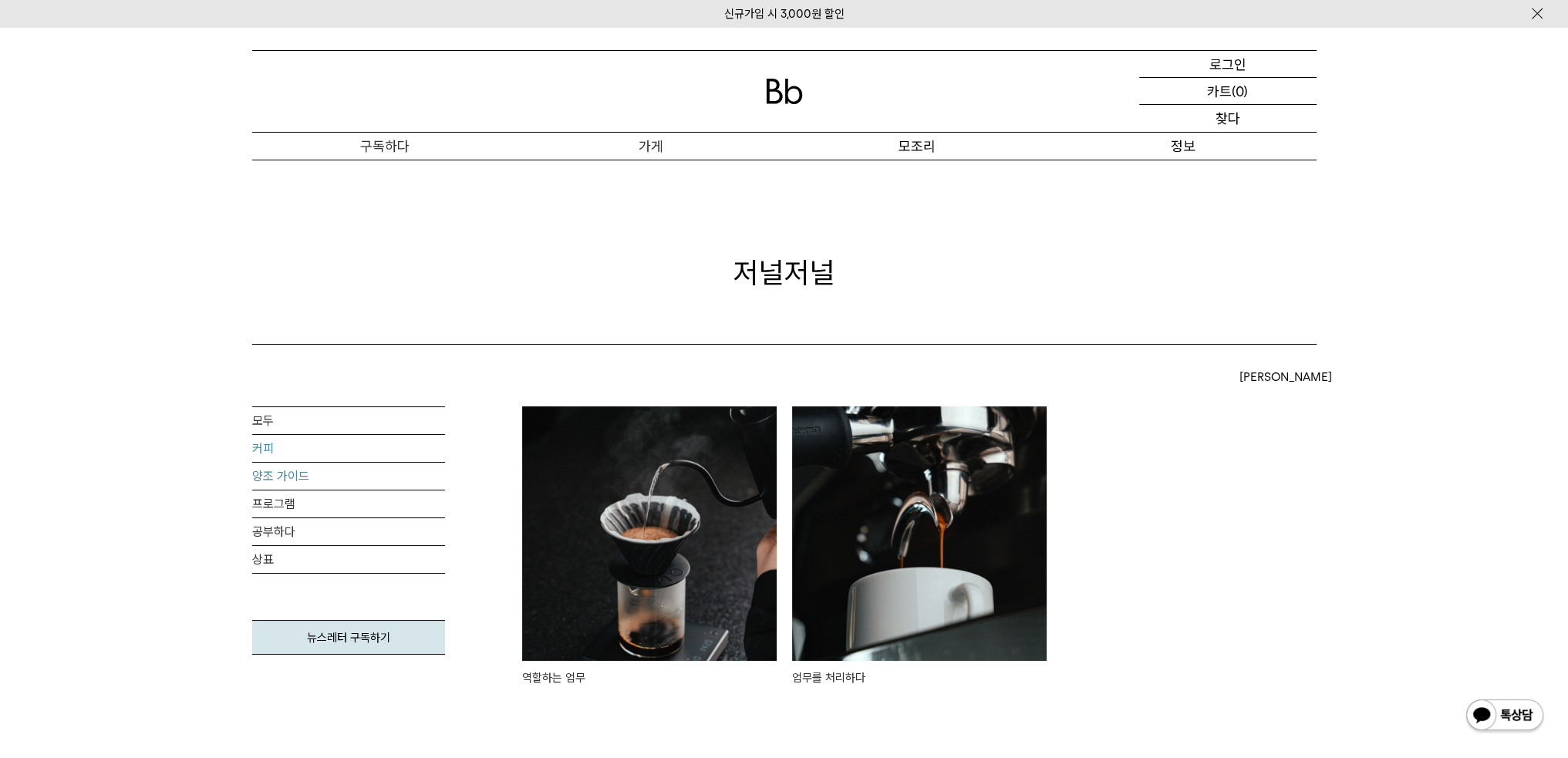
click at [307, 450] on link "커피" at bounding box center [349, 448] width 193 height 27
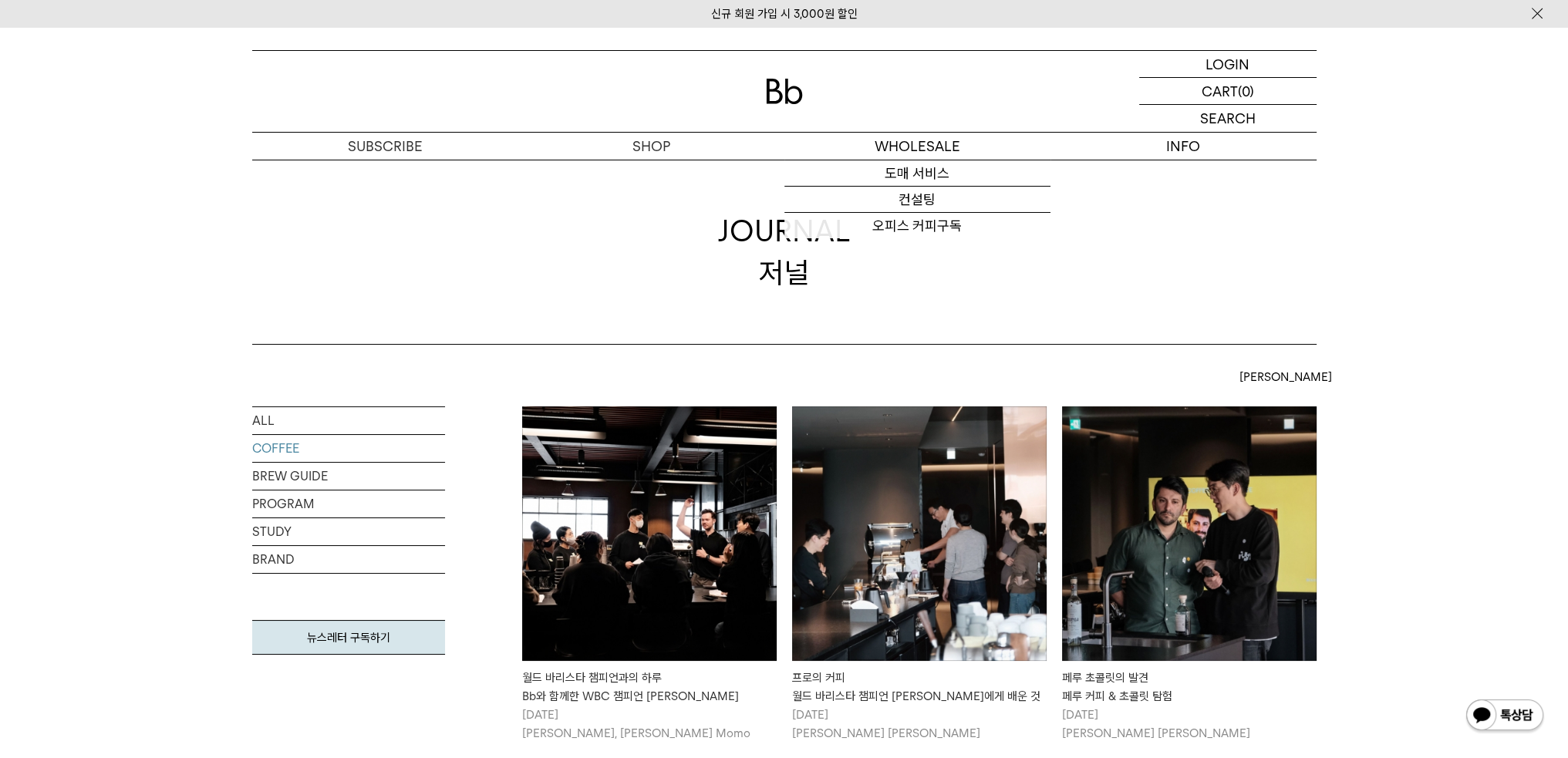
click at [698, 506] on img at bounding box center [649, 534] width 255 height 255
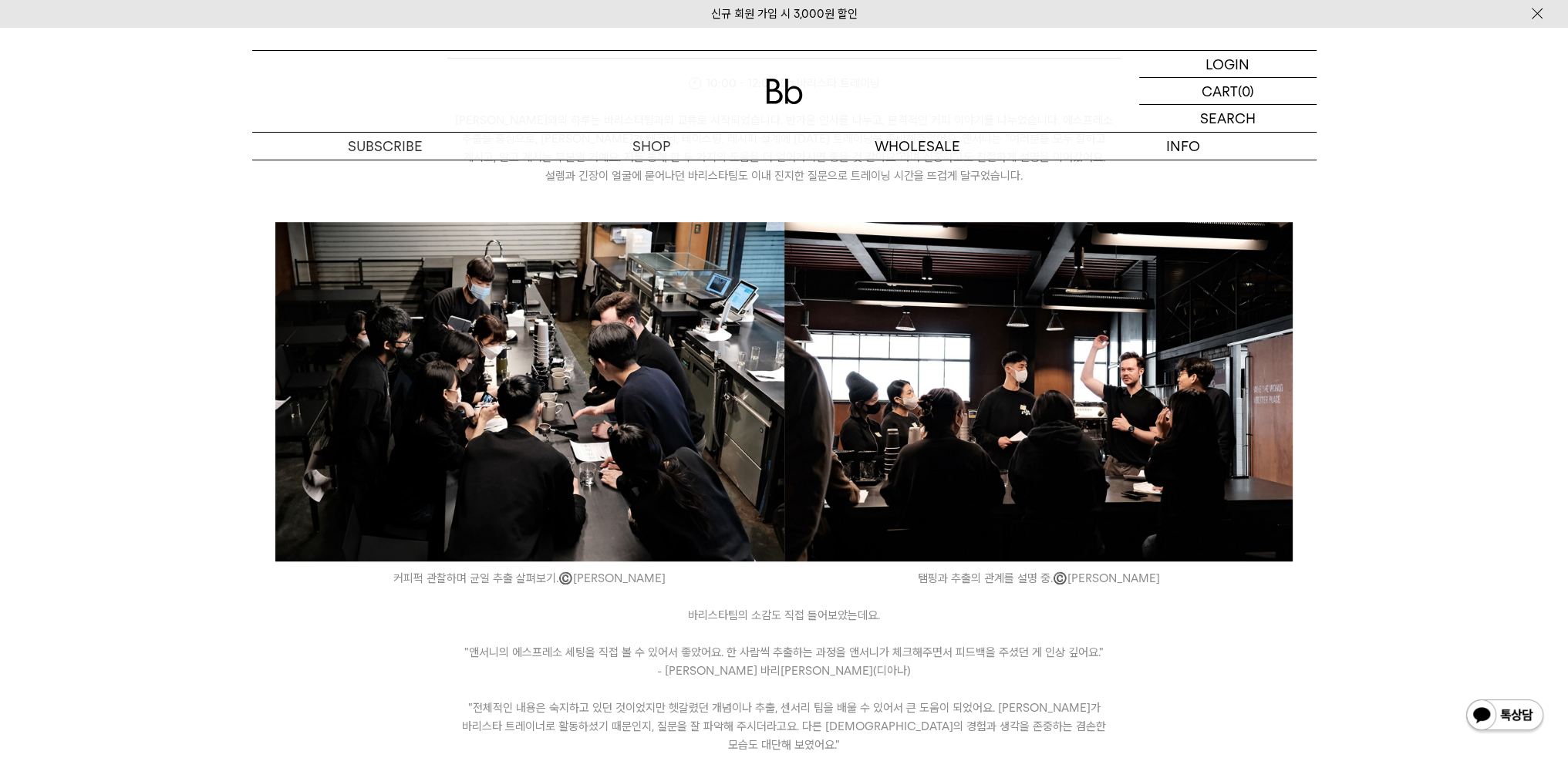
scroll to position [1158, 0]
